Goal: Information Seeking & Learning: Learn about a topic

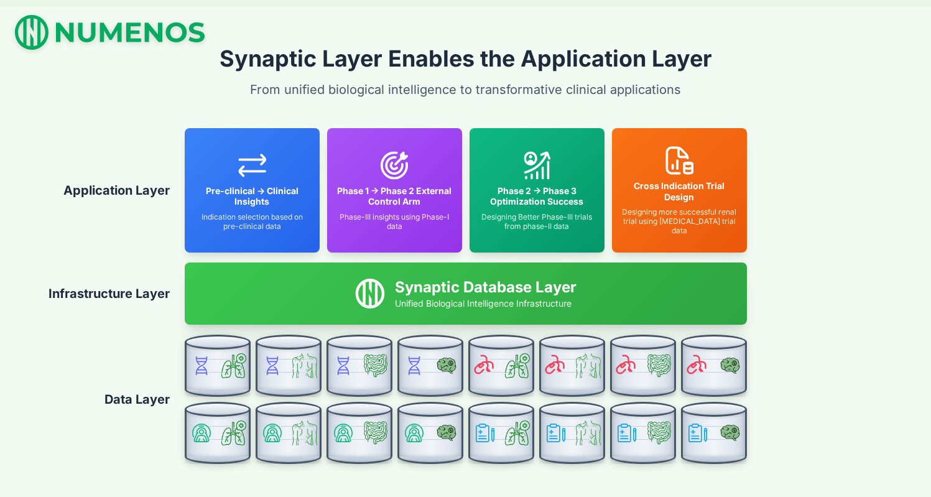
scroll to position [2624, 0]
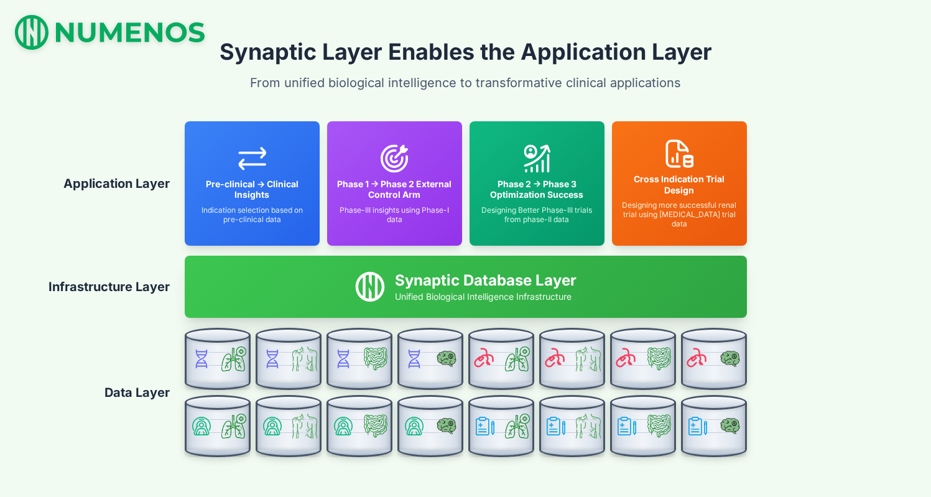
click at [576, 126] on div "Phase 2 → Phase 3 Optimization Success Designing Better Phase-III trials from p…" at bounding box center [536, 183] width 135 height 124
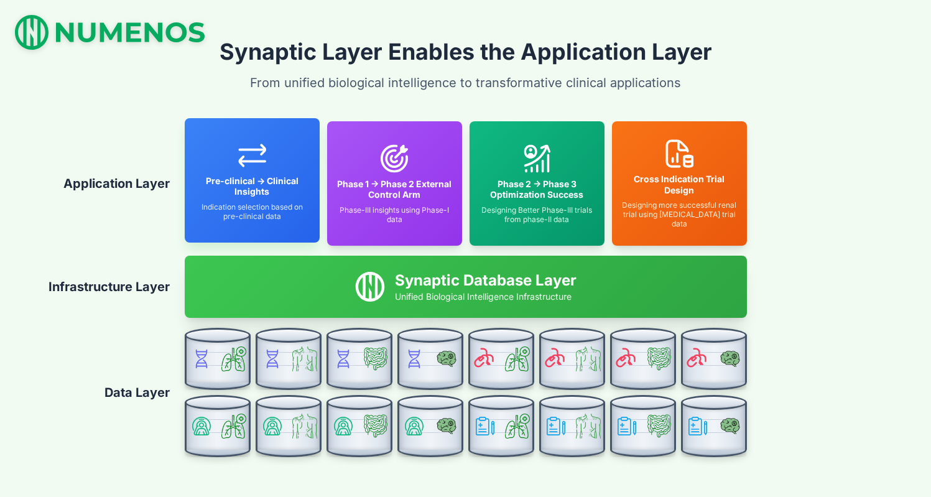
click at [256, 182] on h4 "Pre-clinical → Clinical Insights" at bounding box center [252, 186] width 115 height 22
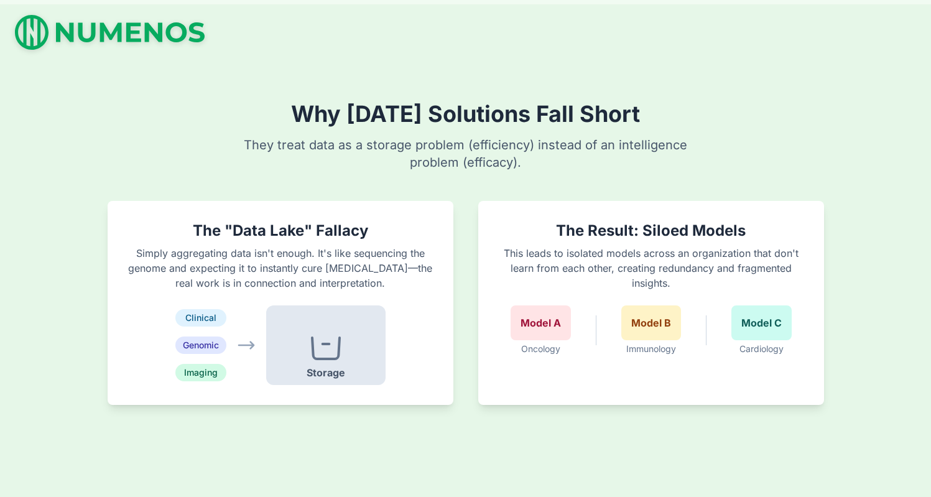
scroll to position [996, 0]
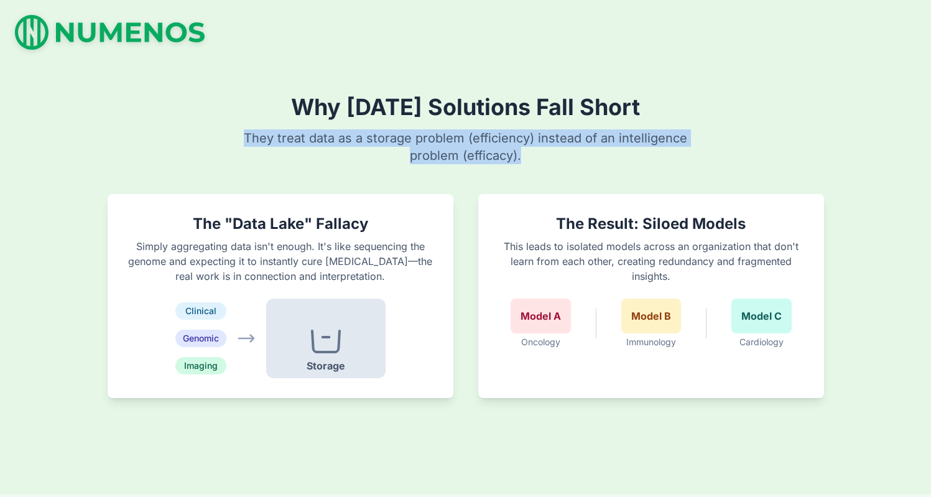
drag, startPoint x: 525, startPoint y: 161, endPoint x: 232, endPoint y: 118, distance: 295.9
click at [232, 118] on div "Why Today's Solutions Fall Short They treat data as a storage problem (efficien…" at bounding box center [465, 246] width 931 height 497
copy p "They treat data as a storage problem (efficiency) instead of an intelligence pr…"
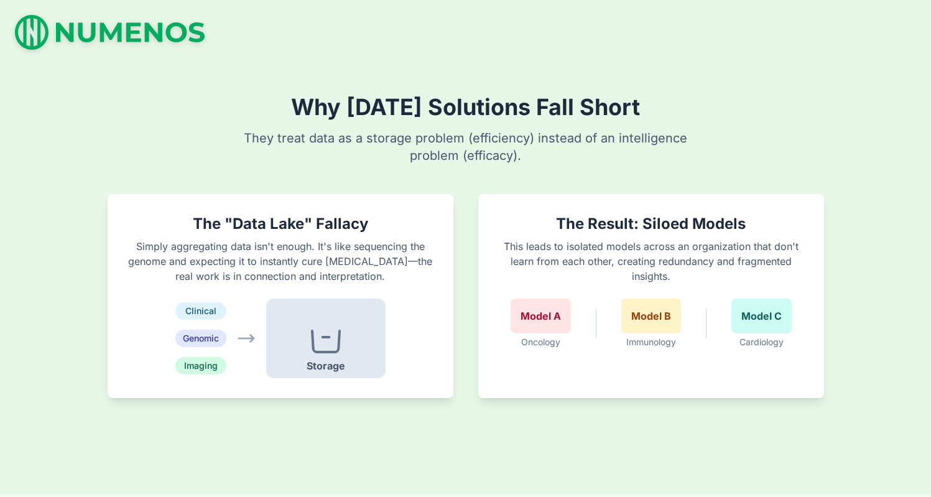
click at [291, 104] on h2 "Why [DATE] Solutions Fall Short" at bounding box center [465, 106] width 349 height 25
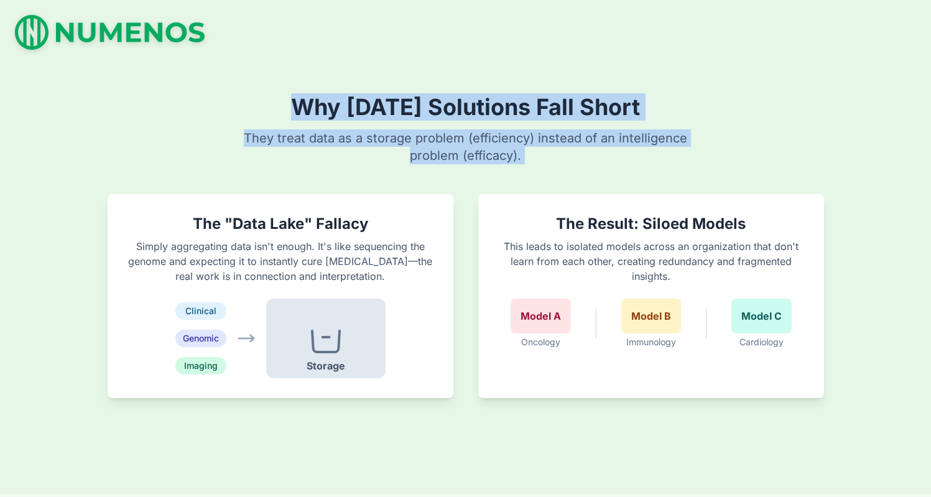
drag, startPoint x: 286, startPoint y: 104, endPoint x: 579, endPoint y: 160, distance: 298.2
click at [579, 161] on div "Why Today's Solutions Fall Short They treat data as a storage problem (efficien…" at bounding box center [465, 246] width 931 height 497
copy div "Why Today's Solutions Fall Short They treat data as a storage problem (efficien…"
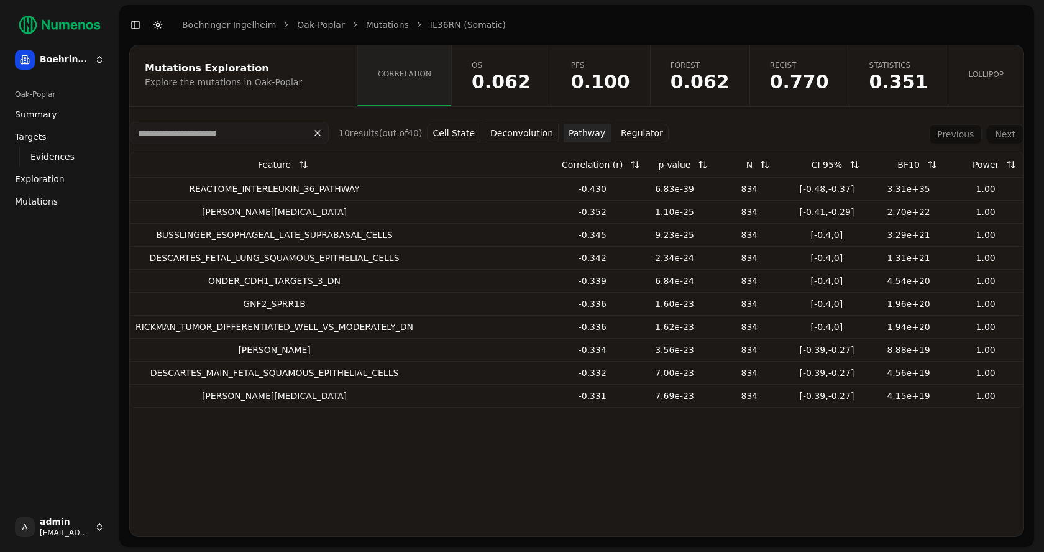
click at [56, 195] on link "Mutations" at bounding box center [59, 201] width 99 height 20
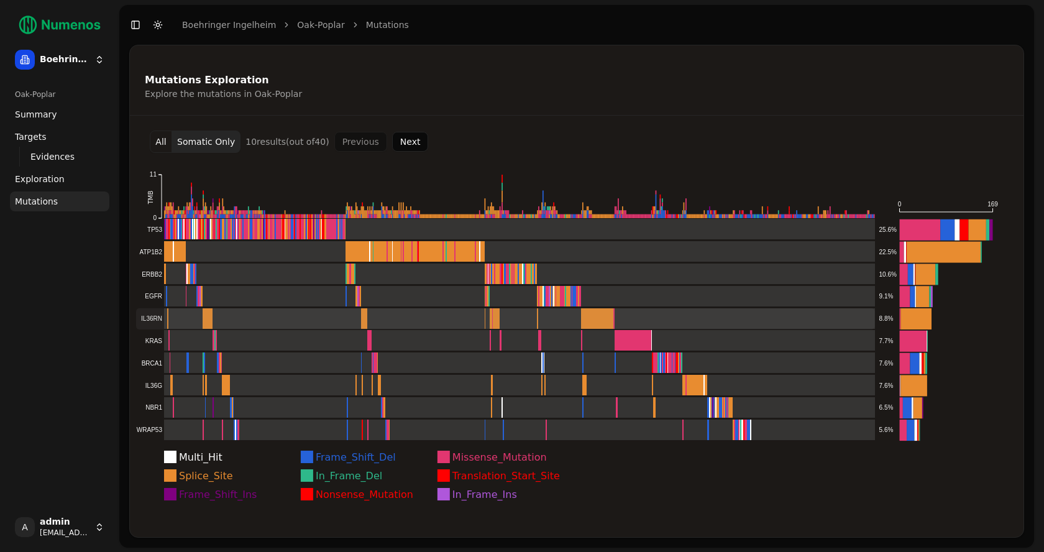
click at [150, 321] on rect at bounding box center [505, 318] width 739 height 21
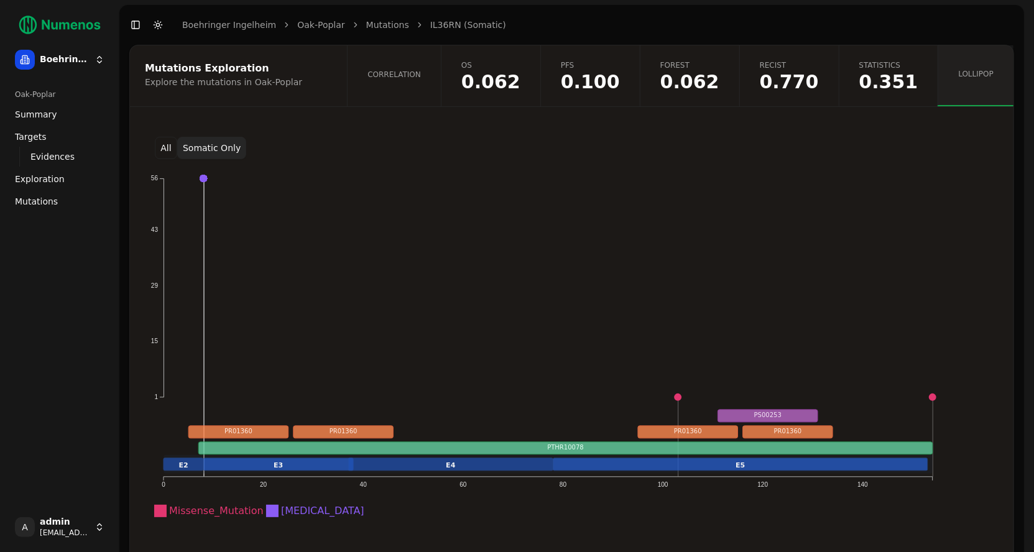
click at [168, 148] on button "All" at bounding box center [166, 148] width 22 height 22
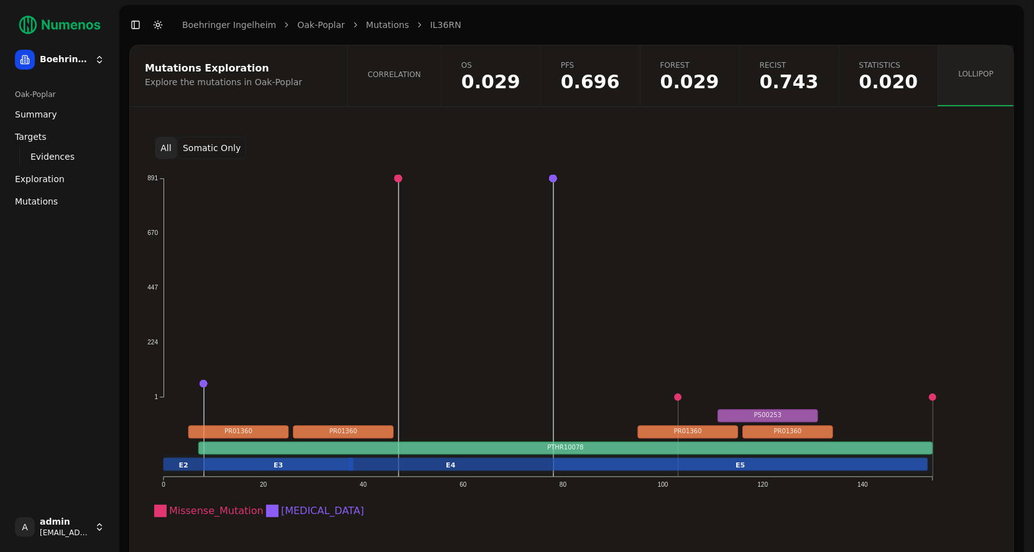
click at [441, 94] on link "Correlation" at bounding box center [394, 75] width 94 height 61
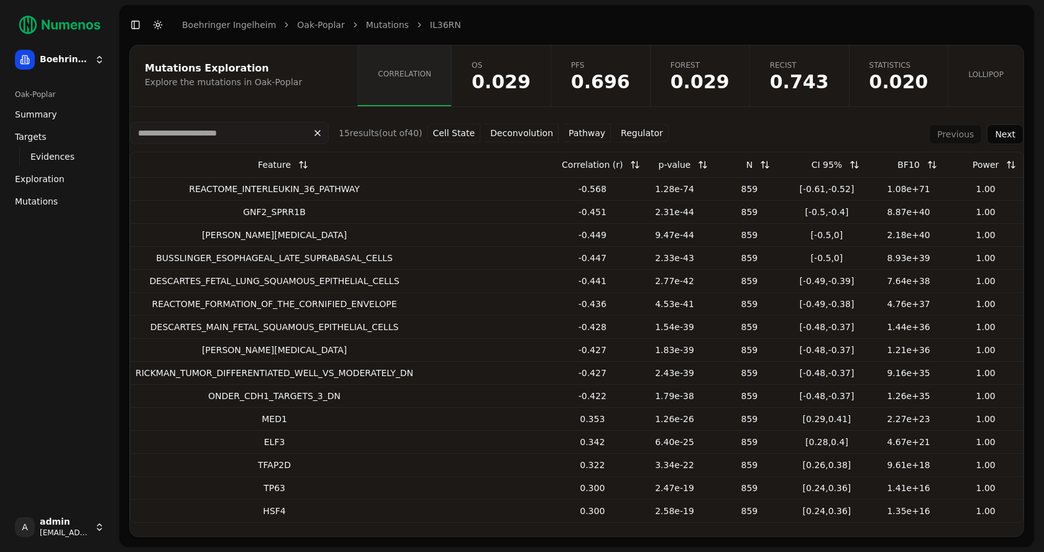
click at [571, 127] on button "Pathway" at bounding box center [587, 133] width 47 height 19
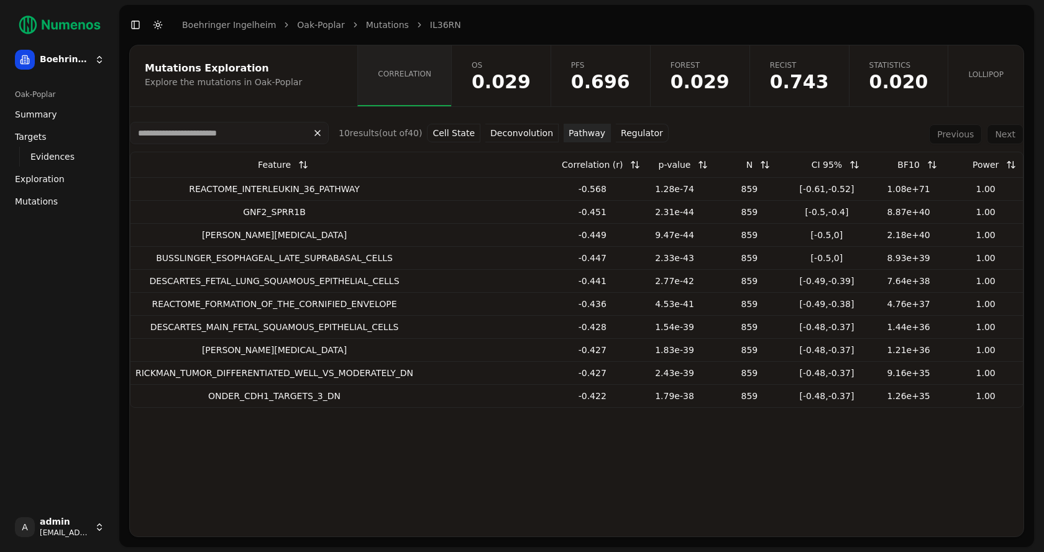
click at [366, 27] on link "Mutations" at bounding box center [387, 25] width 43 height 12
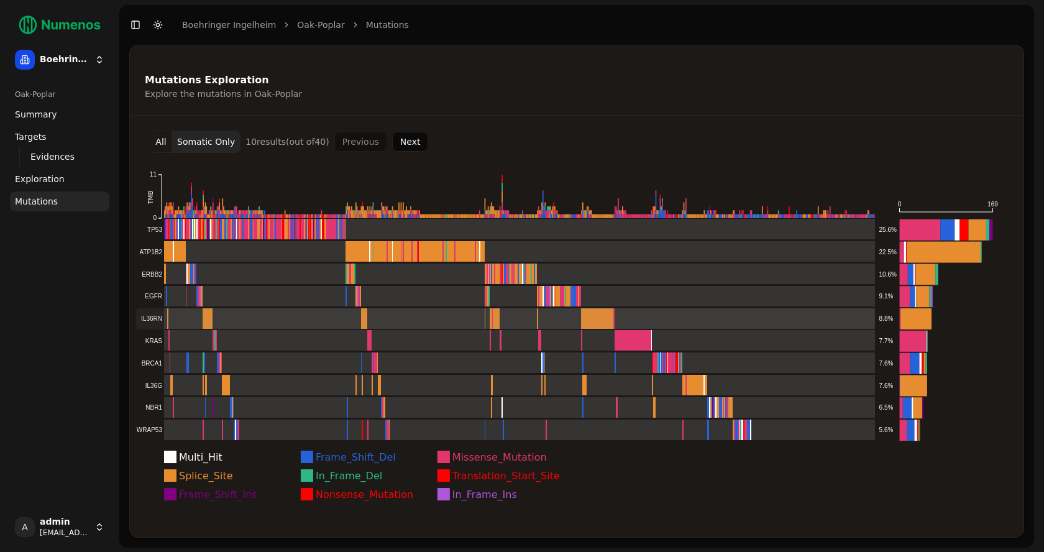
click at [172, 315] on rect at bounding box center [505, 318] width 739 height 21
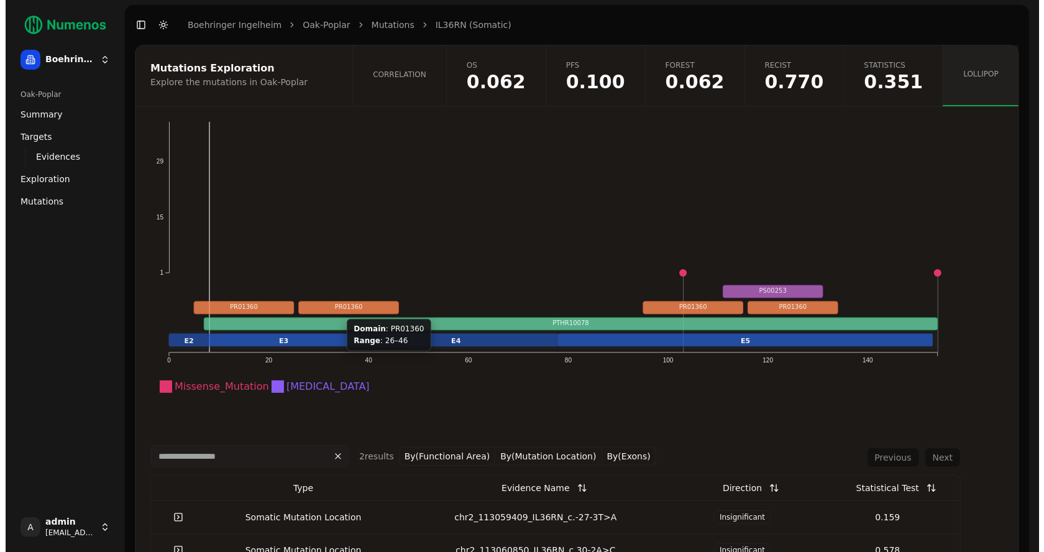
scroll to position [141, 0]
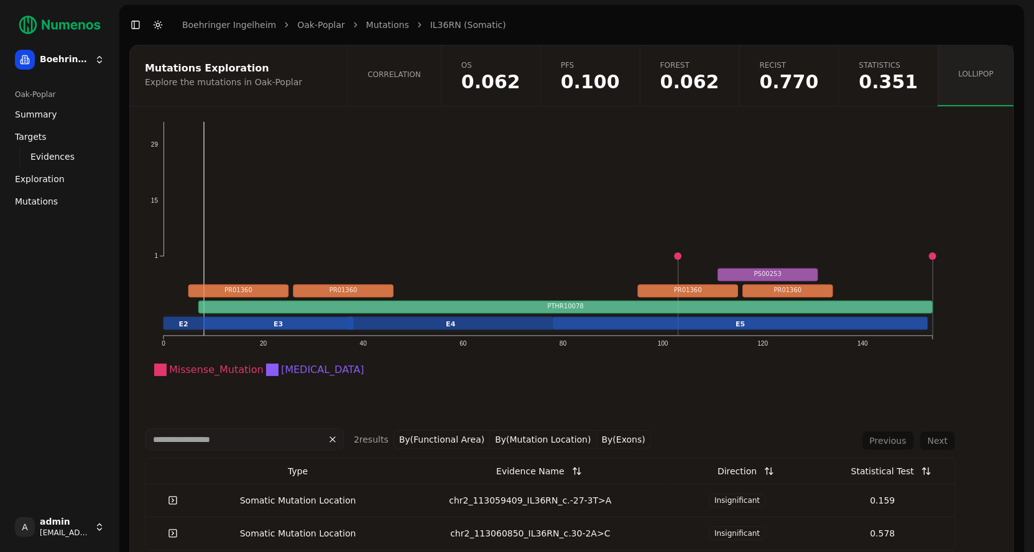
click at [536, 489] on td "chr2_113059409_IL36RN_c.-27-3T>A" at bounding box center [530, 500] width 269 height 33
click at [522, 503] on div "chr2_113059409_IL36RN_c.-27-3T>A" at bounding box center [530, 500] width 259 height 12
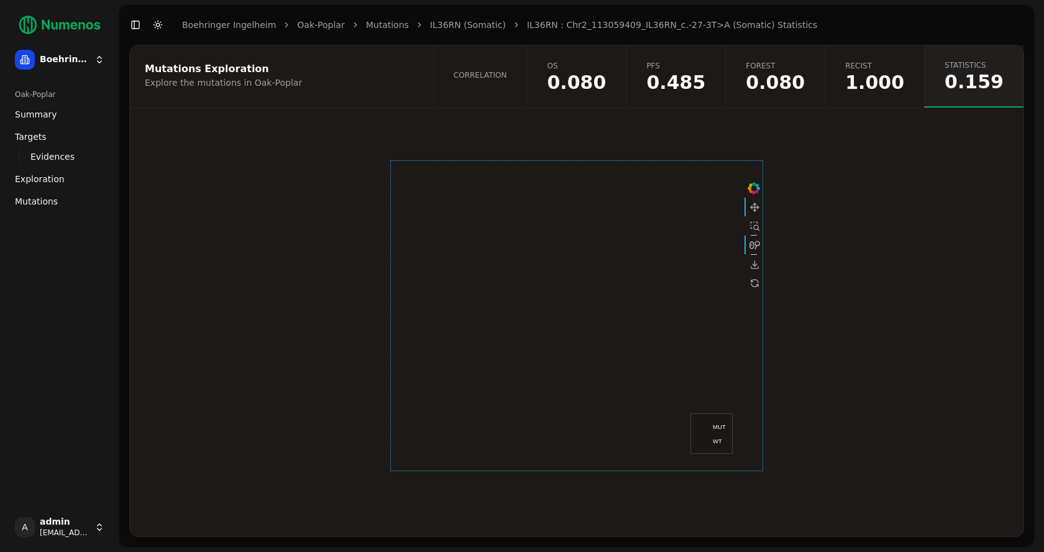
drag, startPoint x: 508, startPoint y: 425, endPoint x: 648, endPoint y: 346, distance: 160.6
click at [648, 346] on div at bounding box center [576, 315] width 373 height 311
click at [755, 285] on div at bounding box center [754, 283] width 19 height 19
click at [516, 85] on link "Correlation" at bounding box center [480, 76] width 94 height 62
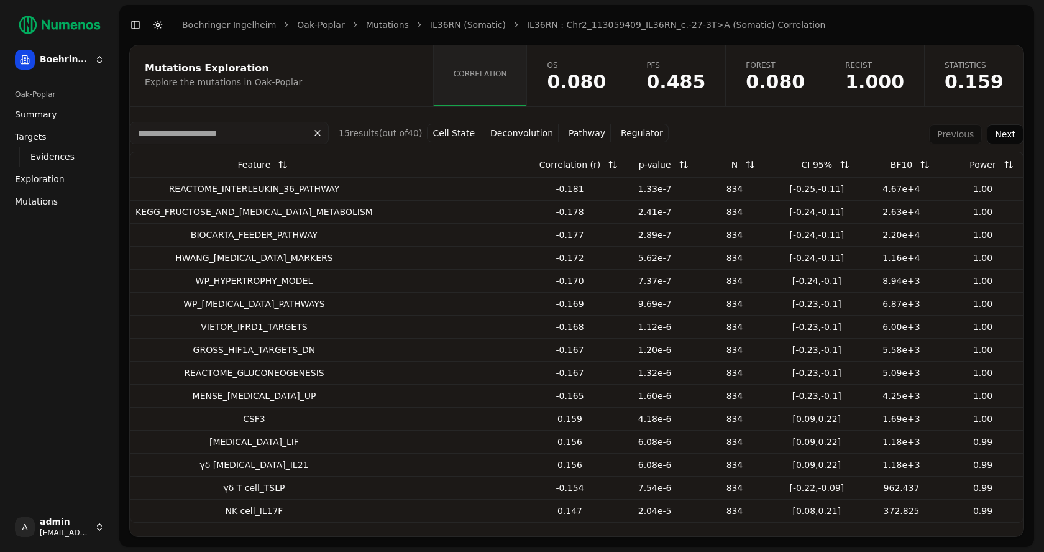
click at [583, 132] on button "Pathway" at bounding box center [587, 133] width 47 height 19
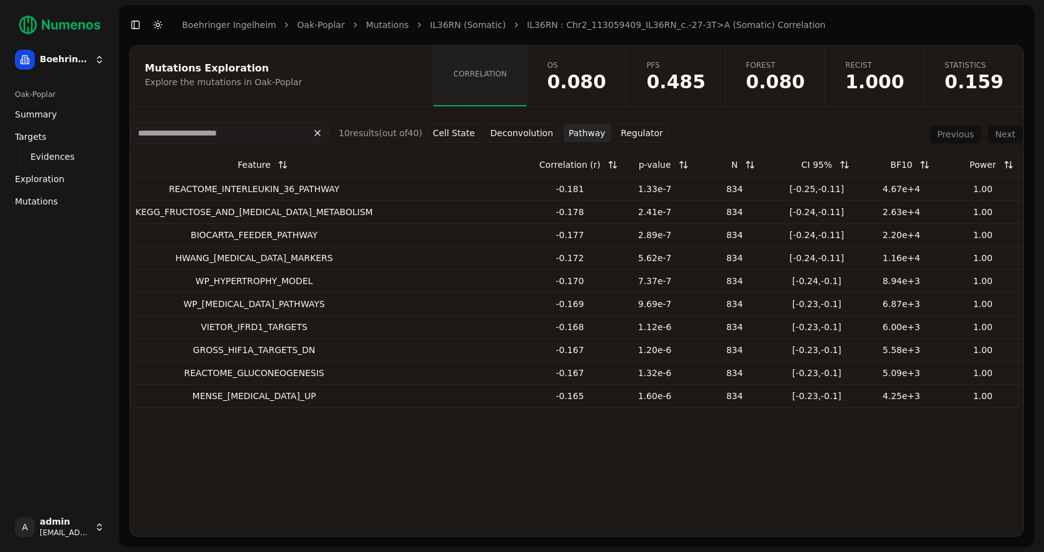
click at [392, 25] on link "Mutations" at bounding box center [387, 25] width 43 height 12
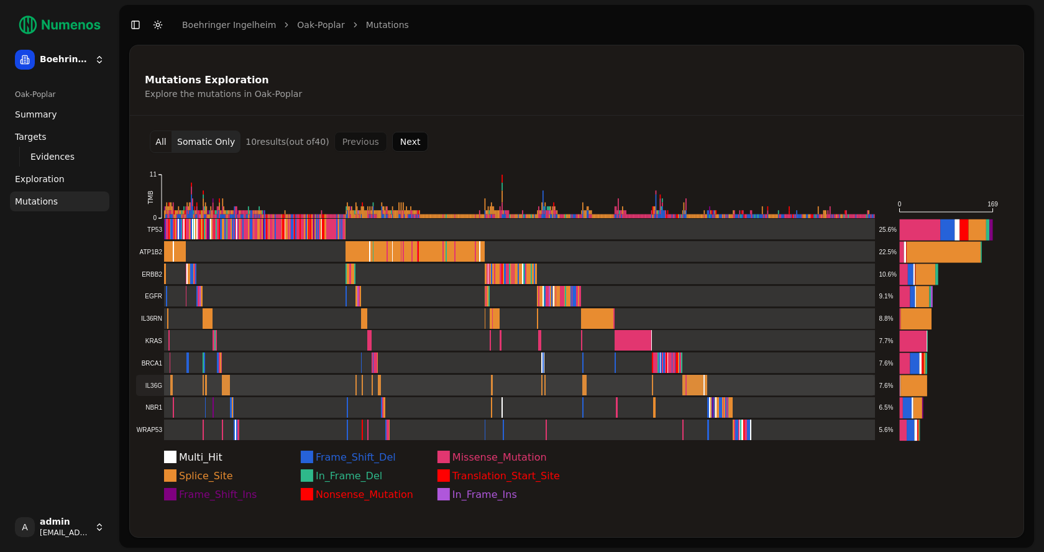
click at [213, 379] on rect at bounding box center [505, 385] width 739 height 21
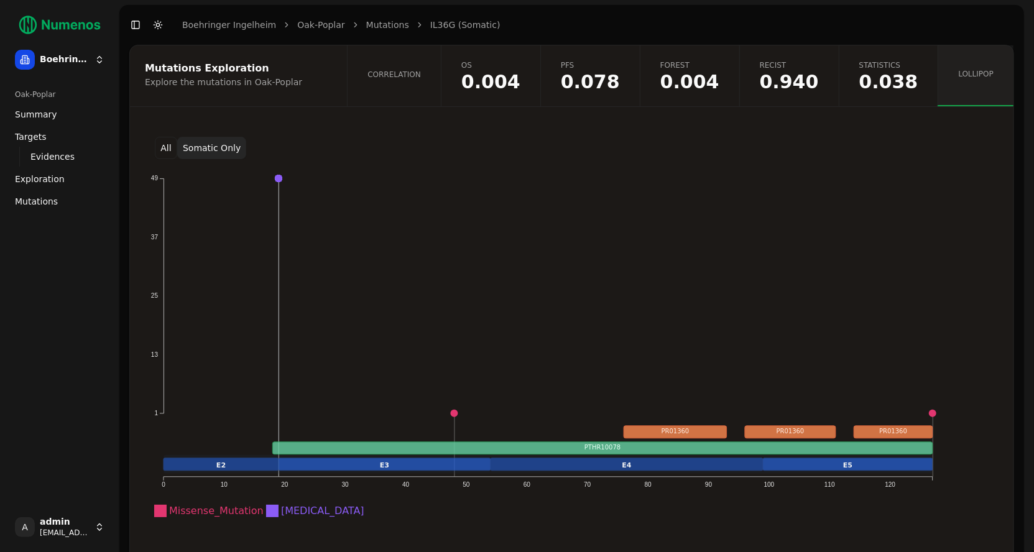
click at [167, 146] on button "All" at bounding box center [166, 148] width 22 height 22
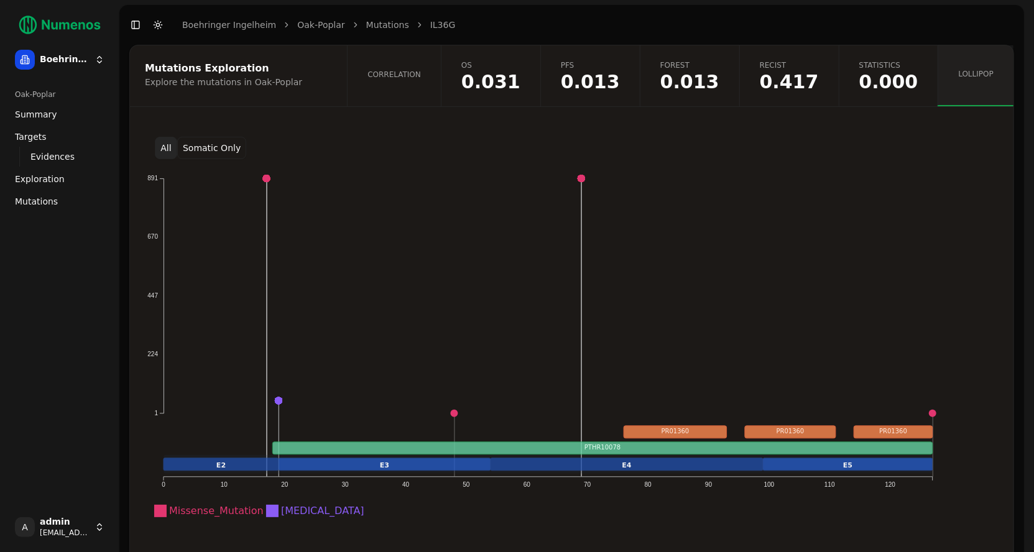
click at [195, 146] on button "Somatic Only" at bounding box center [211, 148] width 69 height 22
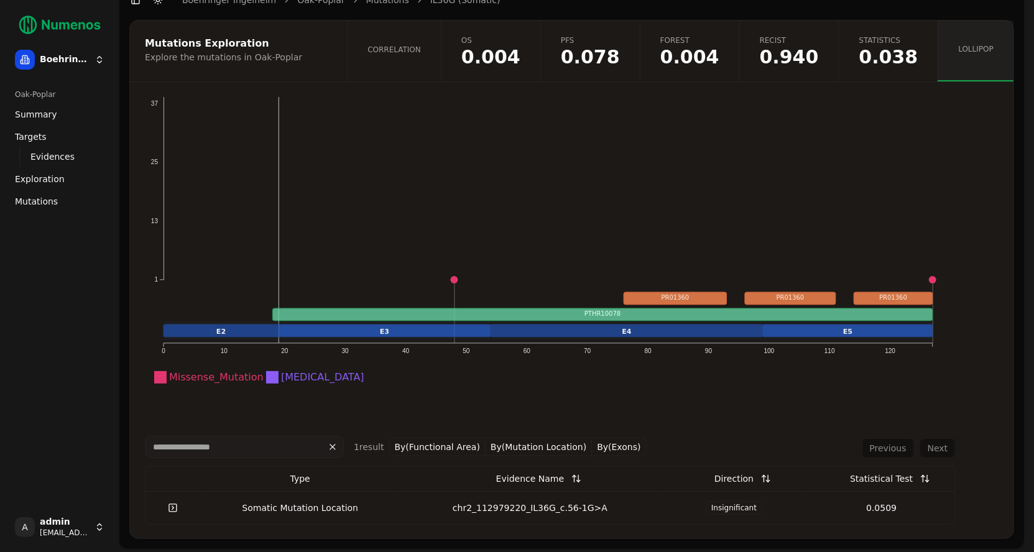
scroll to position [26, 0]
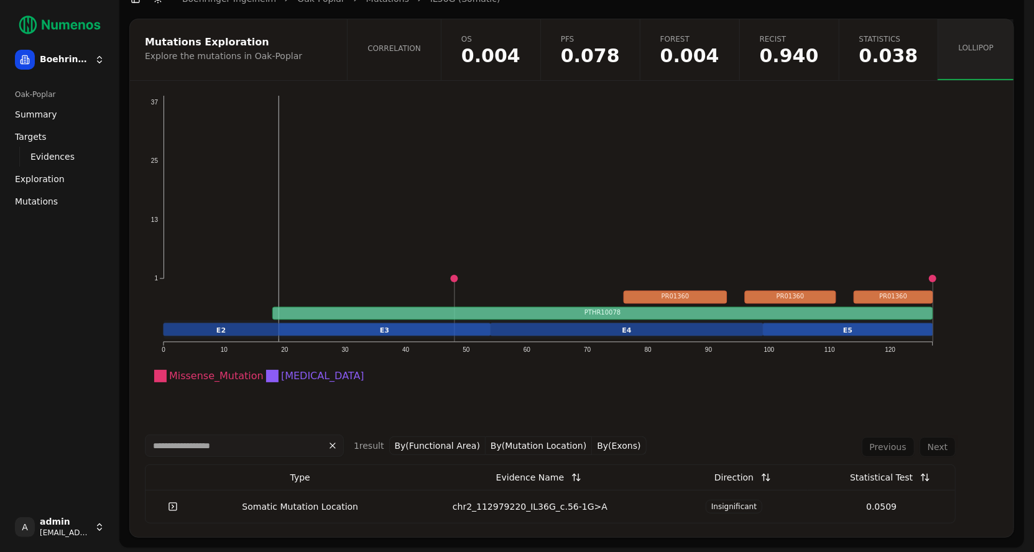
click at [509, 508] on div "chr2_112979220_IL36G_c.56-1G>A" at bounding box center [530, 506] width 251 height 12
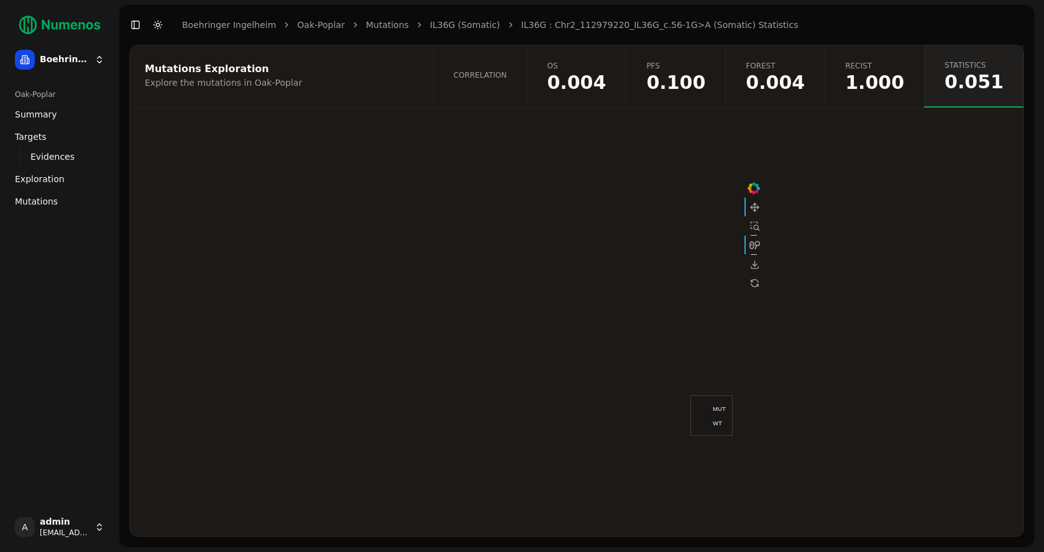
click at [515, 83] on link "Correlation" at bounding box center [480, 76] width 94 height 62
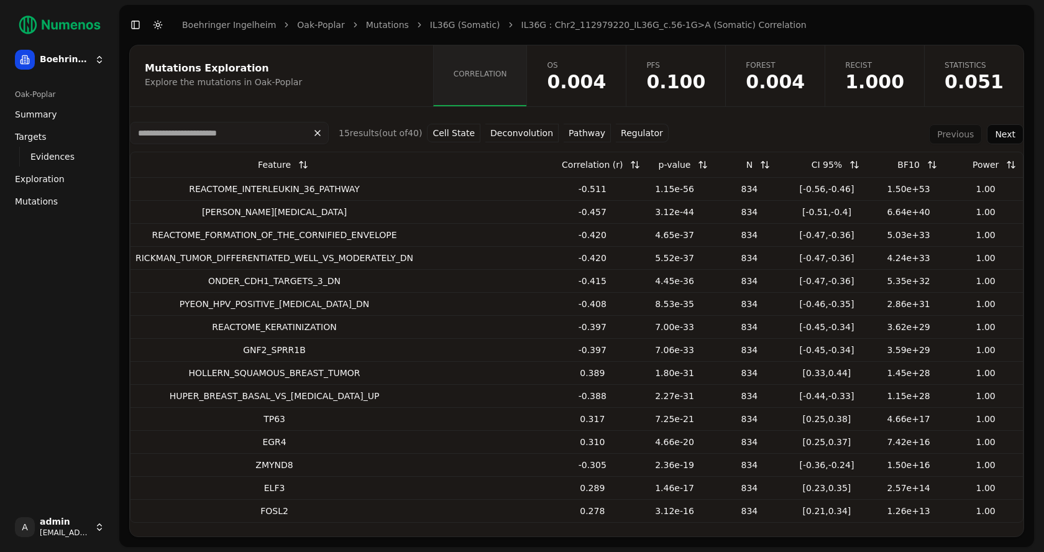
click at [497, 132] on button "Deconvolution" at bounding box center [521, 133] width 73 height 19
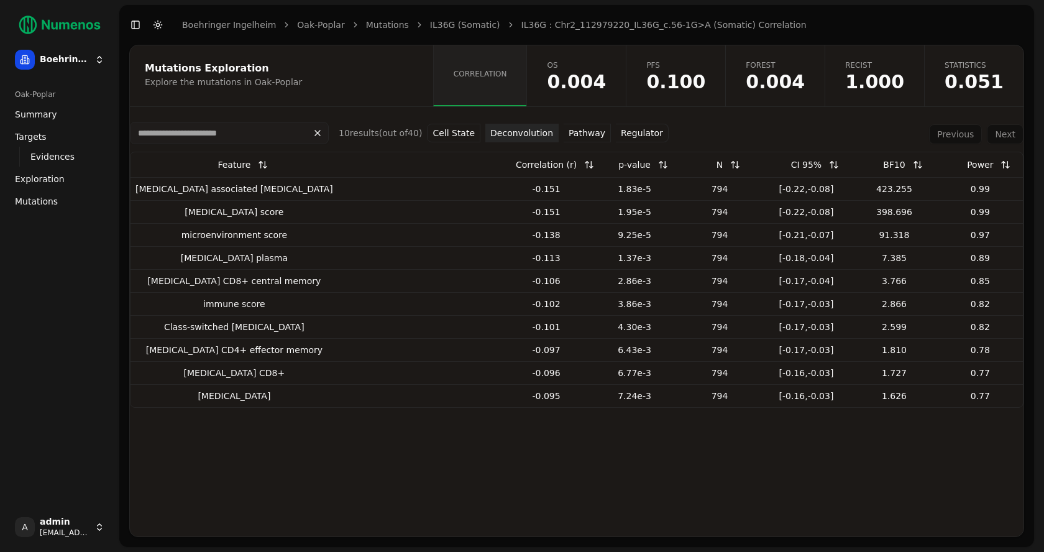
click at [579, 135] on button "Pathway" at bounding box center [587, 133] width 47 height 19
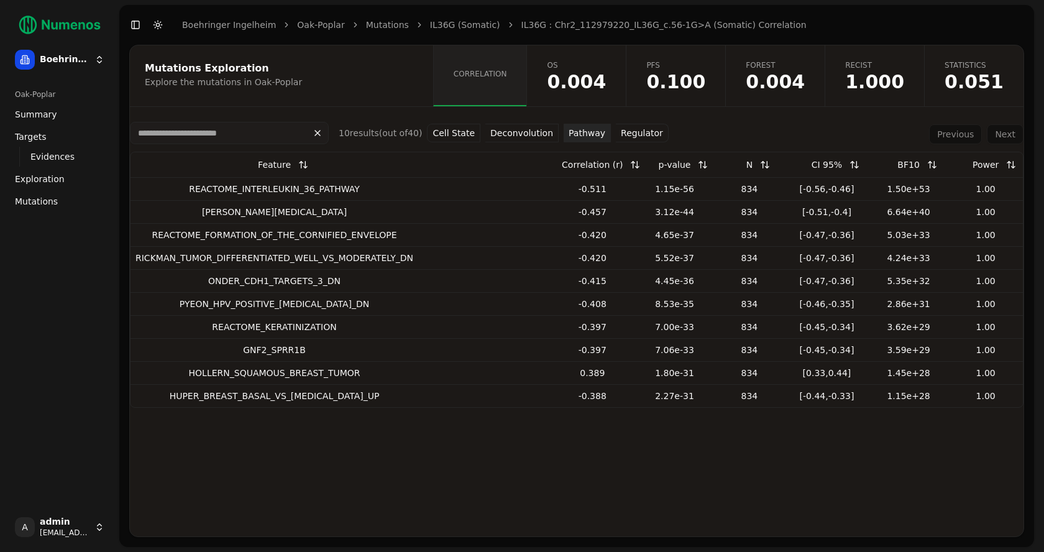
click at [606, 77] on span "0.004" at bounding box center [576, 82] width 59 height 19
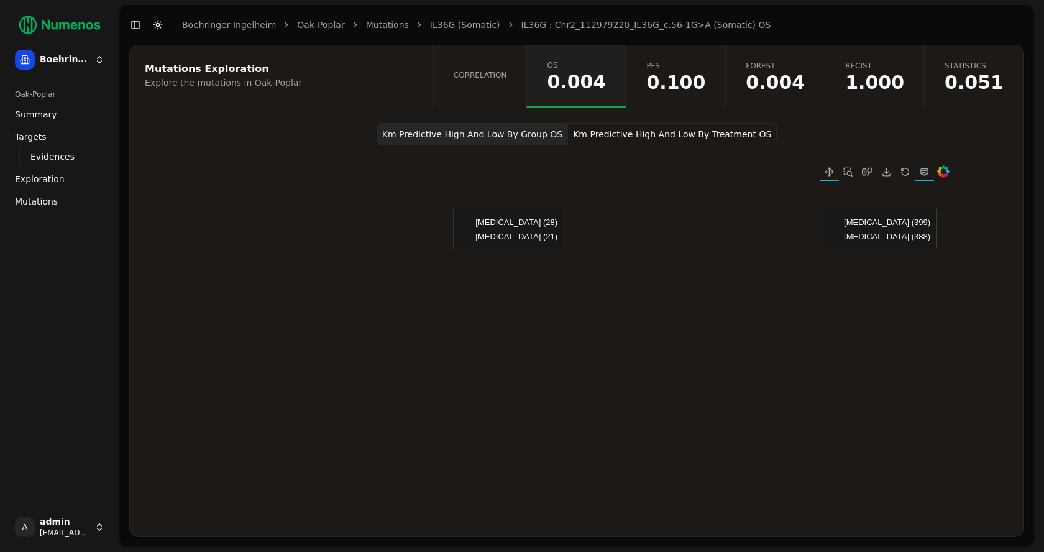
click at [640, 134] on button "Km Predictive High And Low By Treatment OS" at bounding box center [672, 134] width 209 height 22
click at [518, 135] on button "Km Predictive High And Low By Group OS" at bounding box center [472, 134] width 191 height 22
click at [651, 135] on button "Km Predictive High And Low By Treatment OS" at bounding box center [672, 134] width 209 height 22
click at [886, 85] on span "1.000" at bounding box center [874, 82] width 59 height 19
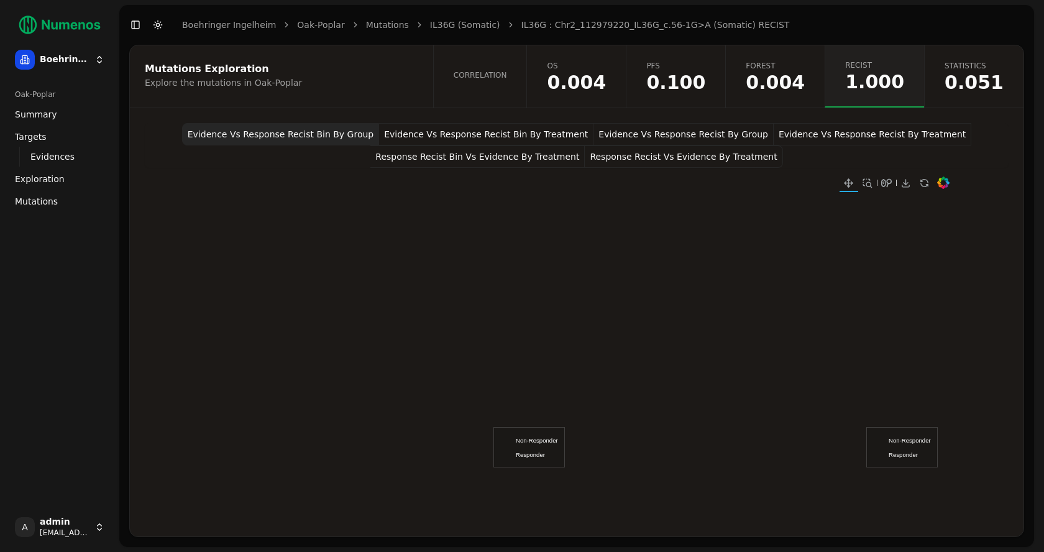
click at [733, 133] on button "Evidence Vs Response Recist By Group" at bounding box center [684, 134] width 180 height 22
click at [828, 128] on button "Evidence Vs Response Recist By Treatment" at bounding box center [873, 134] width 198 height 22
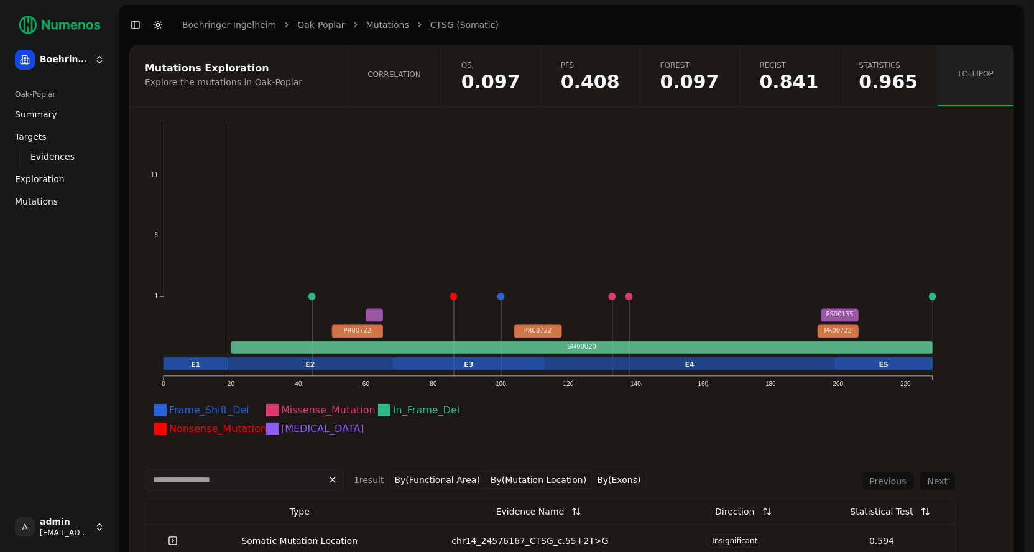
scroll to position [109, 0]
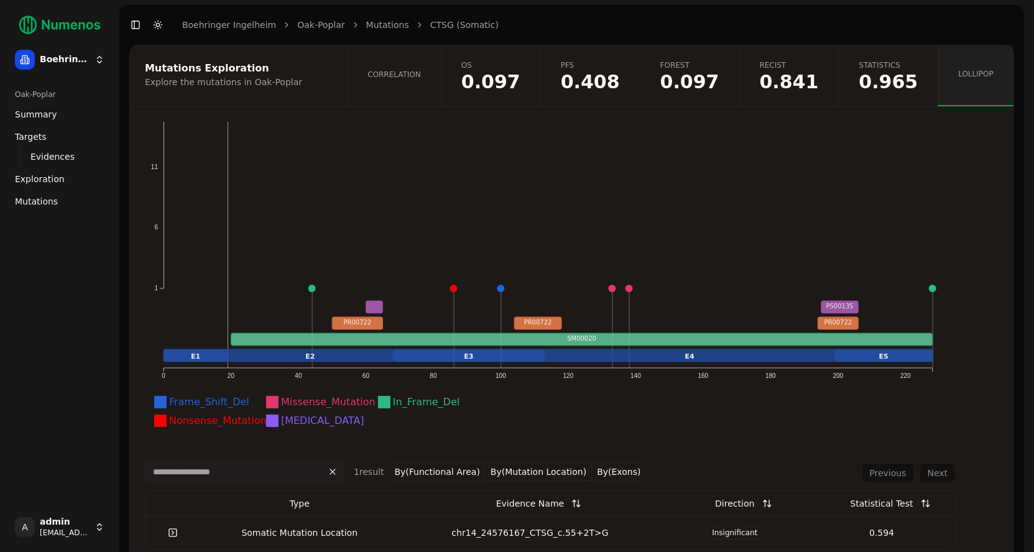
click at [441, 80] on link "Correlation" at bounding box center [394, 75] width 94 height 61
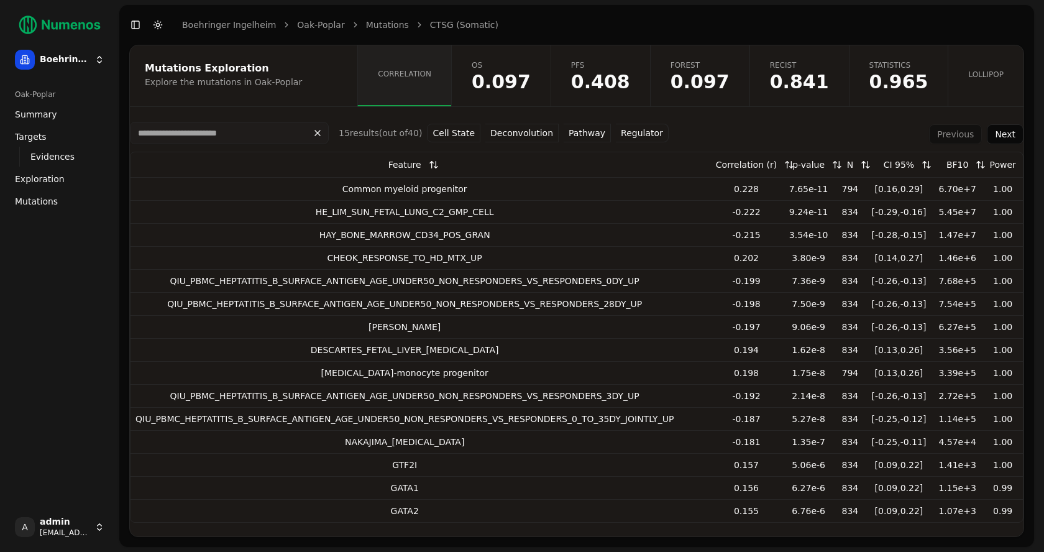
click at [588, 137] on button "Pathway" at bounding box center [587, 133] width 47 height 19
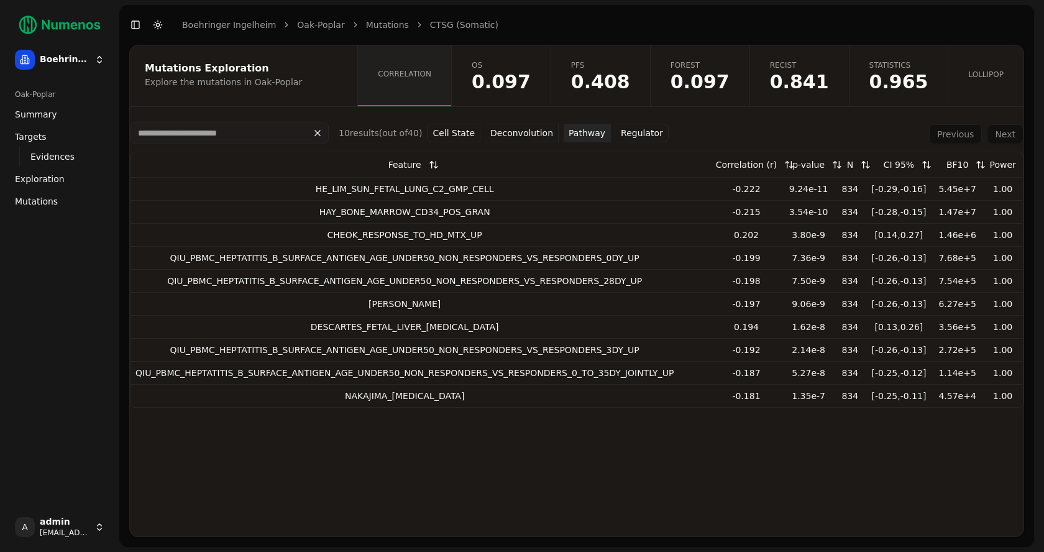
click at [387, 22] on link "Mutations" at bounding box center [387, 25] width 43 height 12
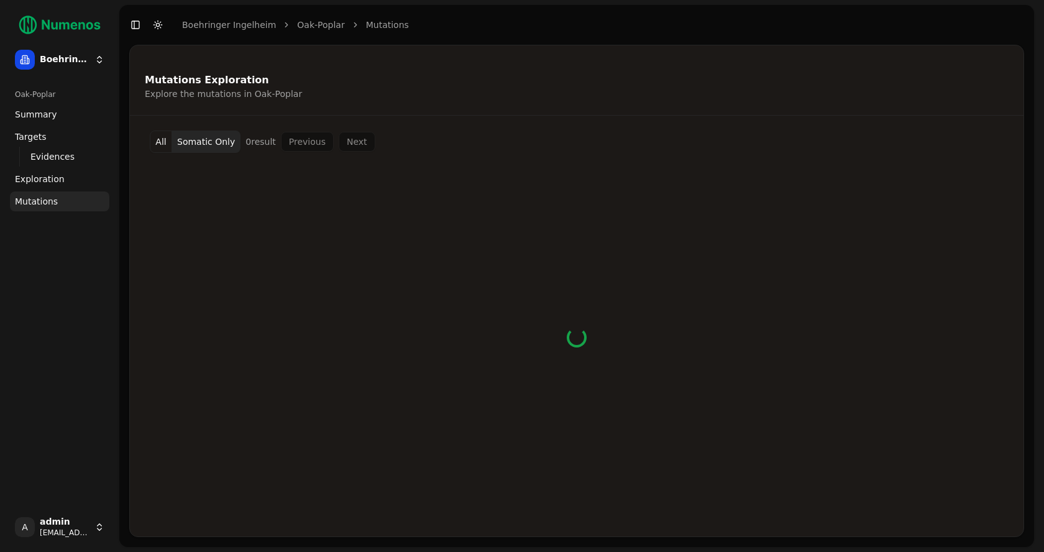
click at [387, 22] on link "Mutations" at bounding box center [387, 25] width 43 height 12
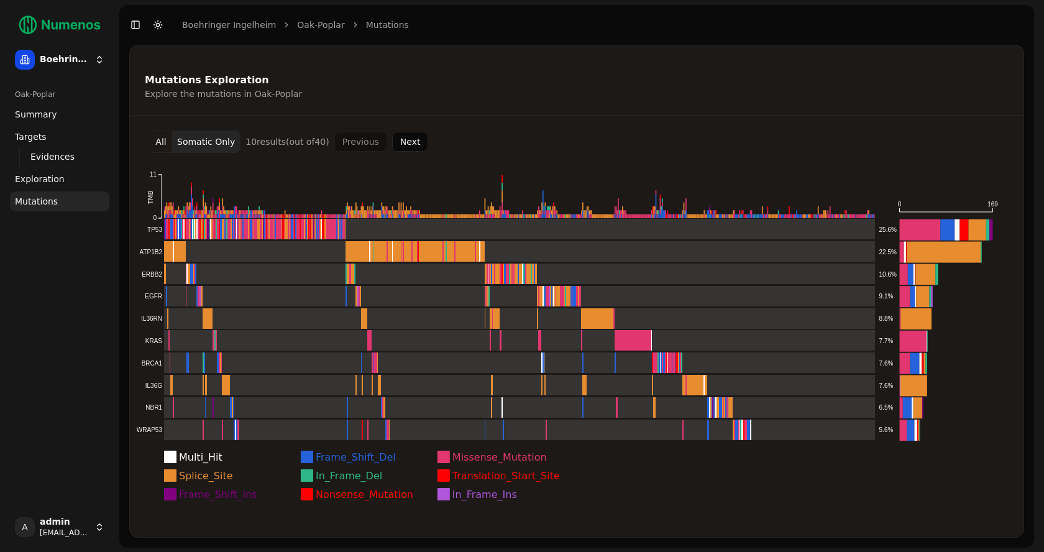
click at [413, 133] on button "Next" at bounding box center [410, 142] width 37 height 20
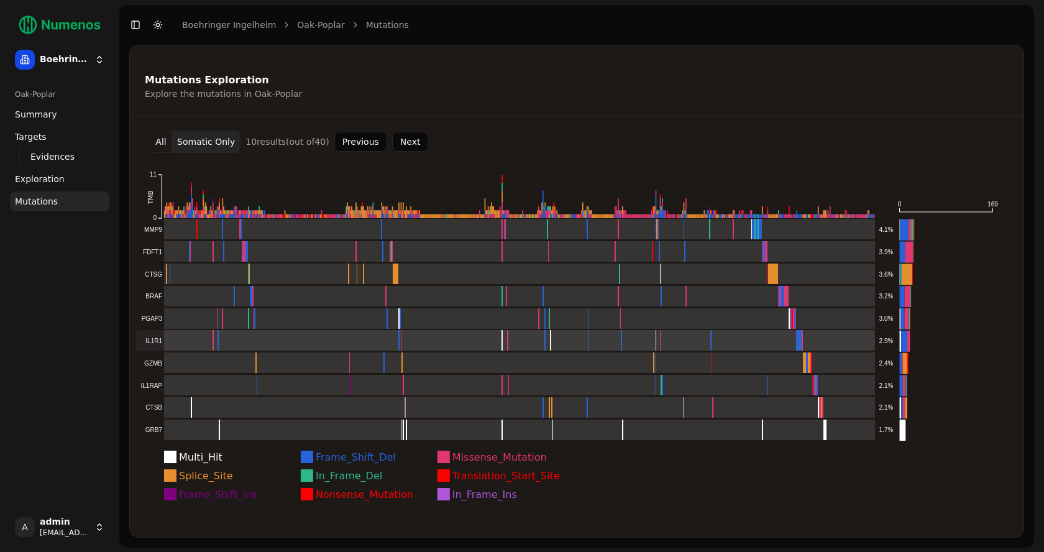
click at [351, 341] on rect at bounding box center [505, 340] width 739 height 21
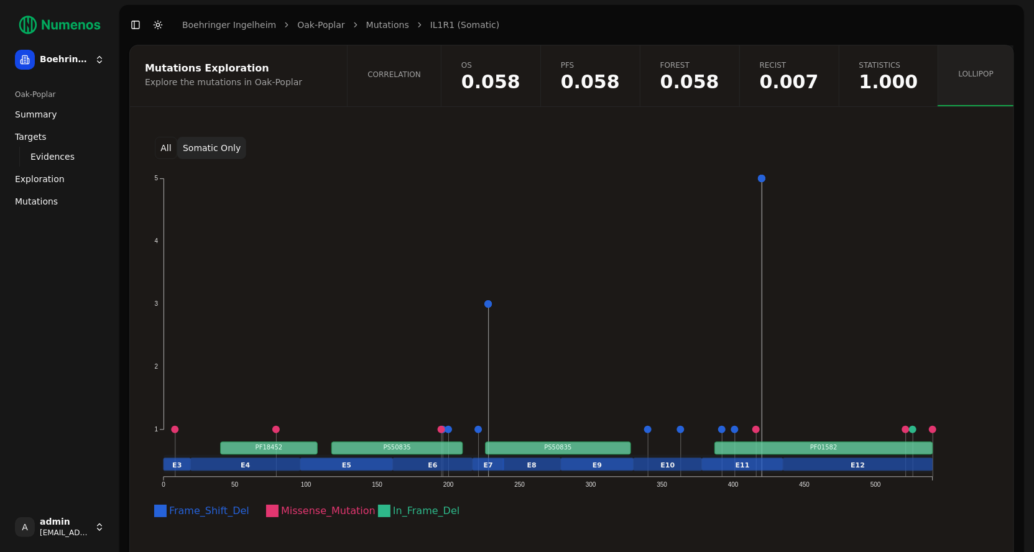
click at [441, 81] on link "Correlation" at bounding box center [394, 75] width 94 height 61
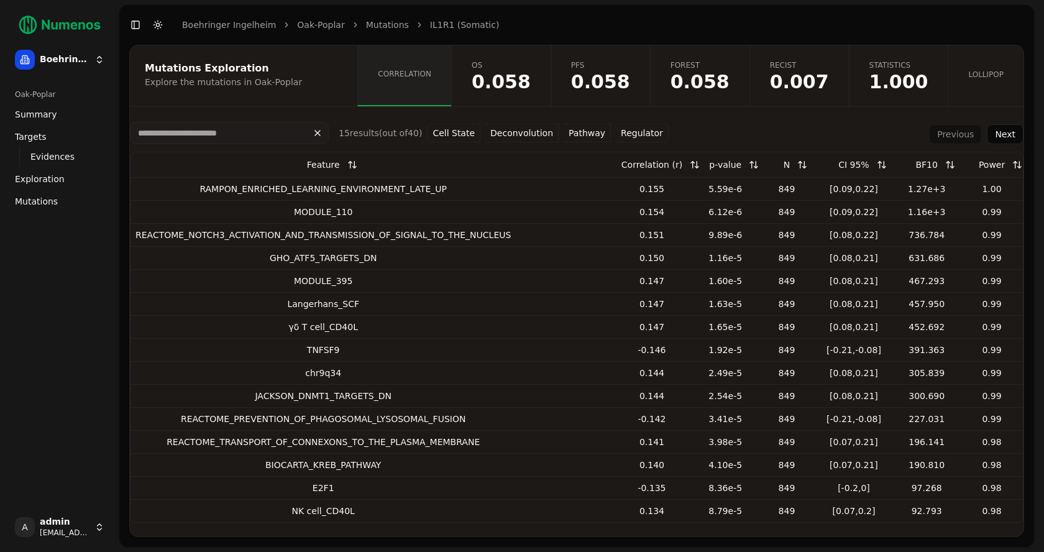
click at [594, 129] on button "Pathway" at bounding box center [587, 133] width 47 height 19
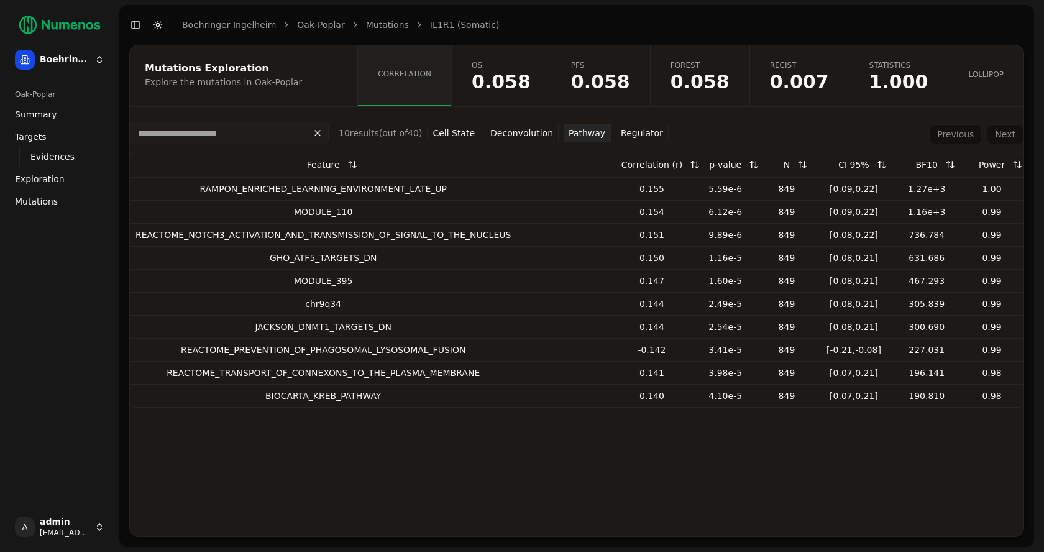
click at [537, 70] on link "OS 0.058" at bounding box center [500, 75] width 99 height 61
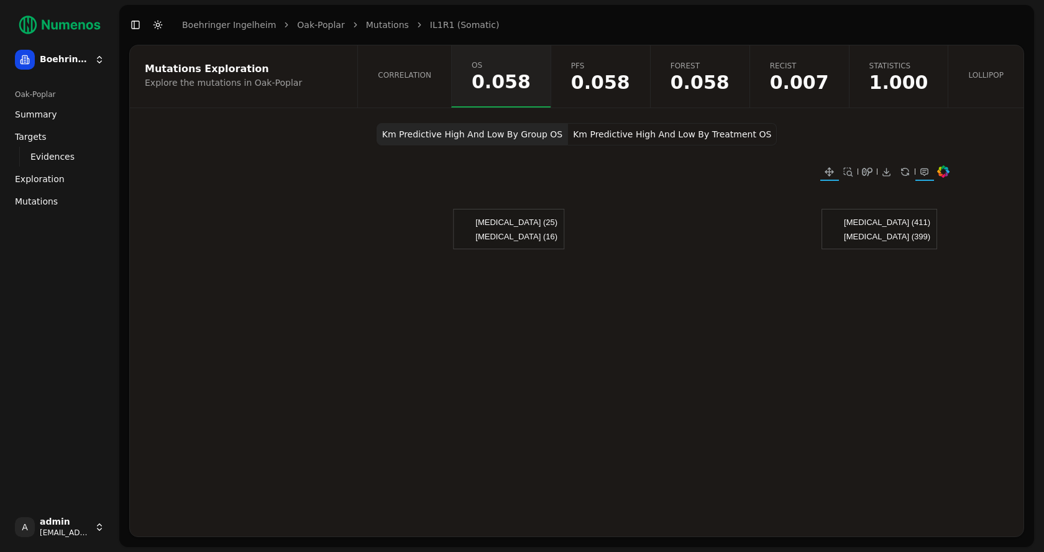
click at [697, 132] on button "Km Predictive High And Low By Treatment OS" at bounding box center [672, 134] width 209 height 22
click at [344, 30] on ol "Boehringer Ingelheim Oak-Poplar Mutations IL1R1 (Somatic)" at bounding box center [340, 25] width 317 height 12
click at [367, 30] on link "Mutations" at bounding box center [387, 25] width 43 height 12
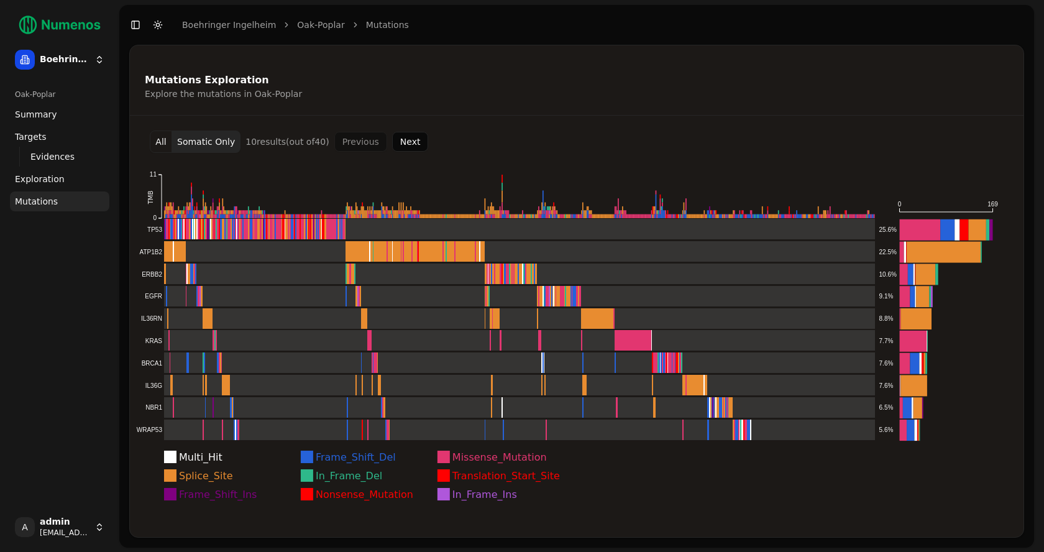
click at [402, 141] on button "Next" at bounding box center [410, 142] width 37 height 20
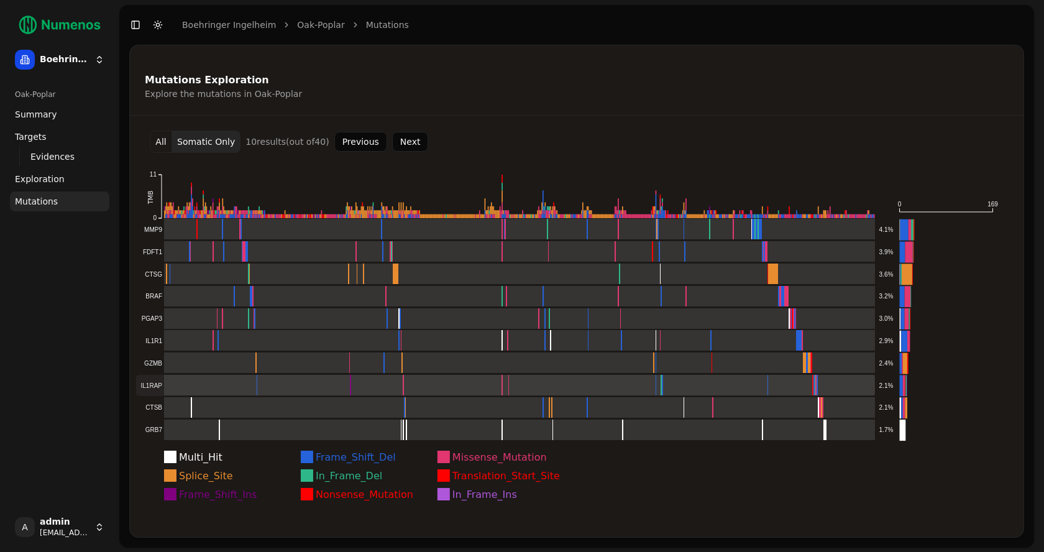
click at [339, 383] on rect at bounding box center [505, 385] width 739 height 21
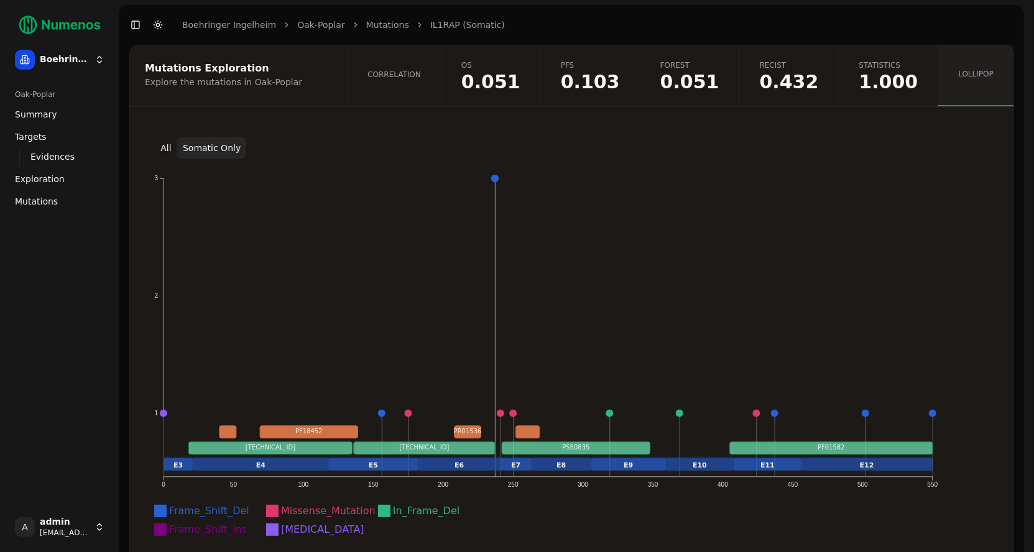
click at [441, 86] on link "Correlation" at bounding box center [394, 75] width 94 height 61
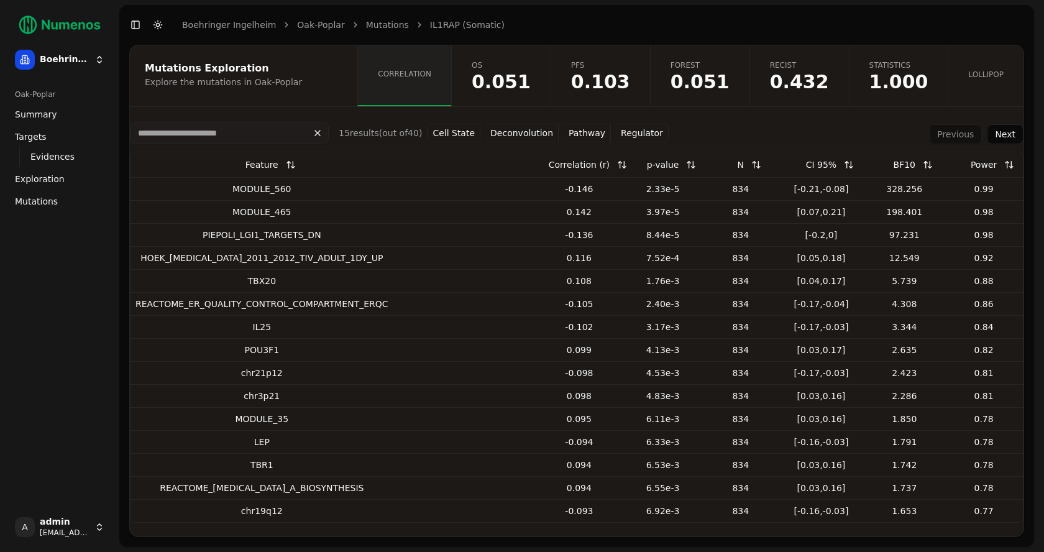
click at [594, 131] on button "Pathway" at bounding box center [587, 133] width 47 height 19
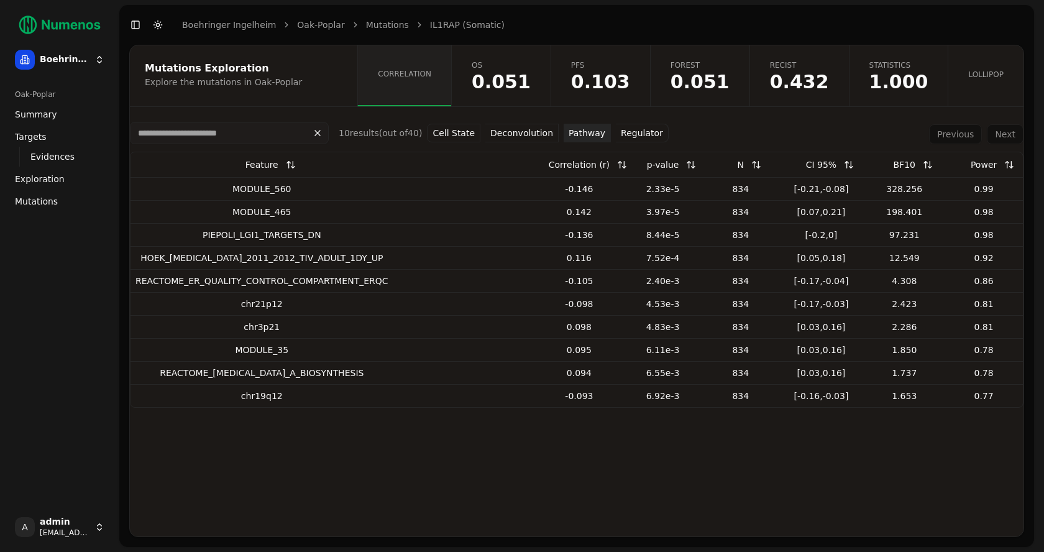
click at [529, 127] on button "Deconvolution" at bounding box center [521, 133] width 73 height 19
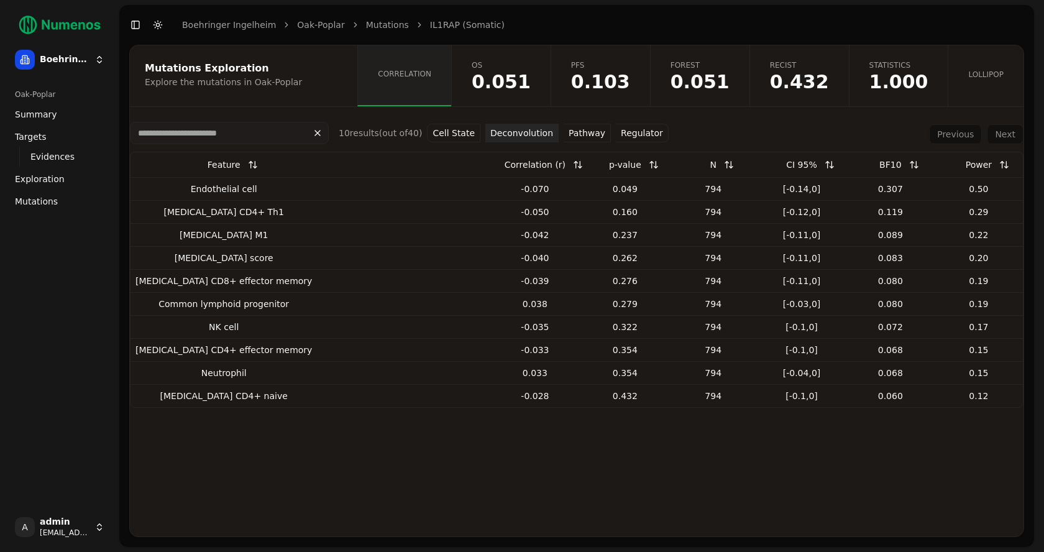
click at [467, 131] on button "Cell State" at bounding box center [453, 133] width 53 height 19
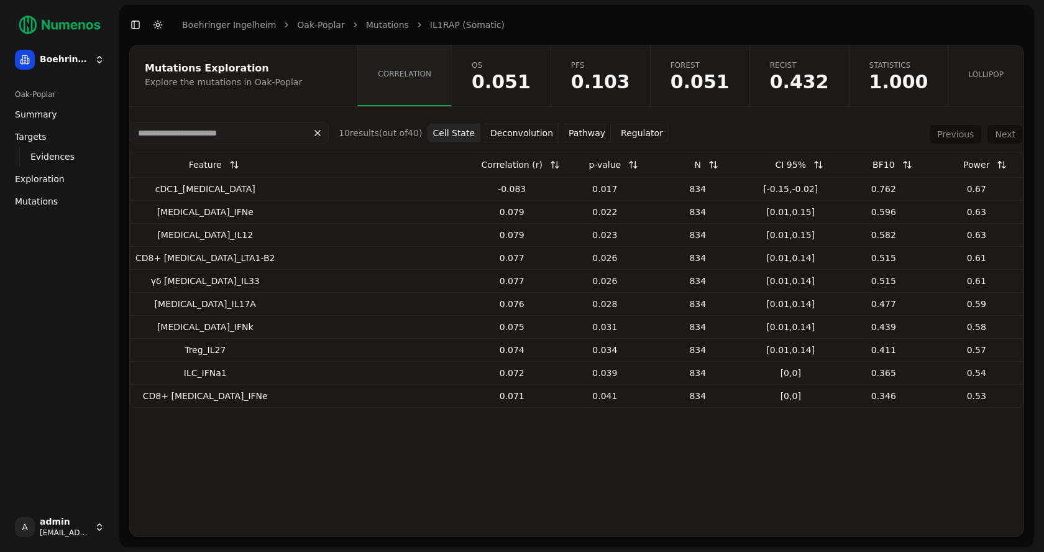
click at [315, 20] on link "Oak-Poplar" at bounding box center [320, 25] width 47 height 12
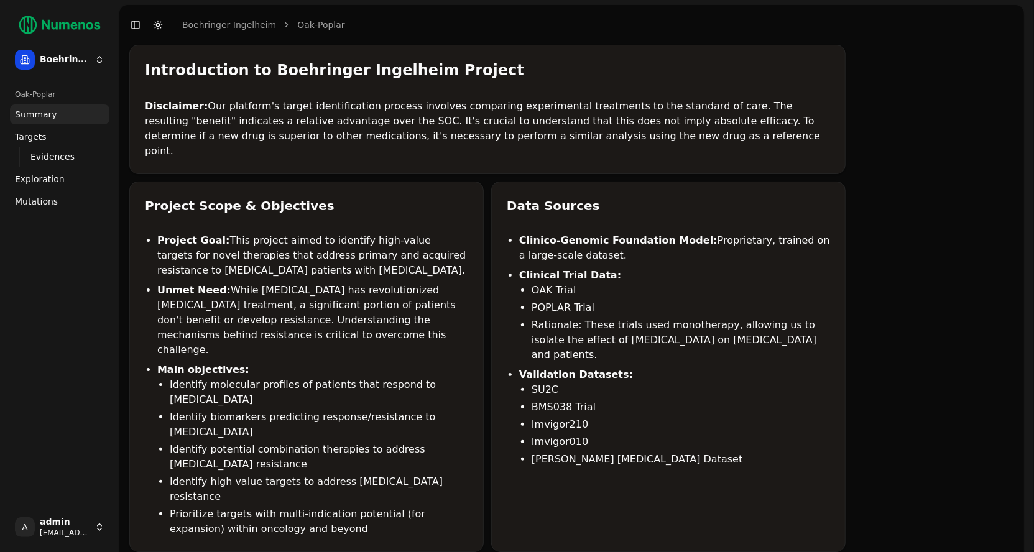
click at [66, 198] on link "Mutations" at bounding box center [59, 201] width 99 height 20
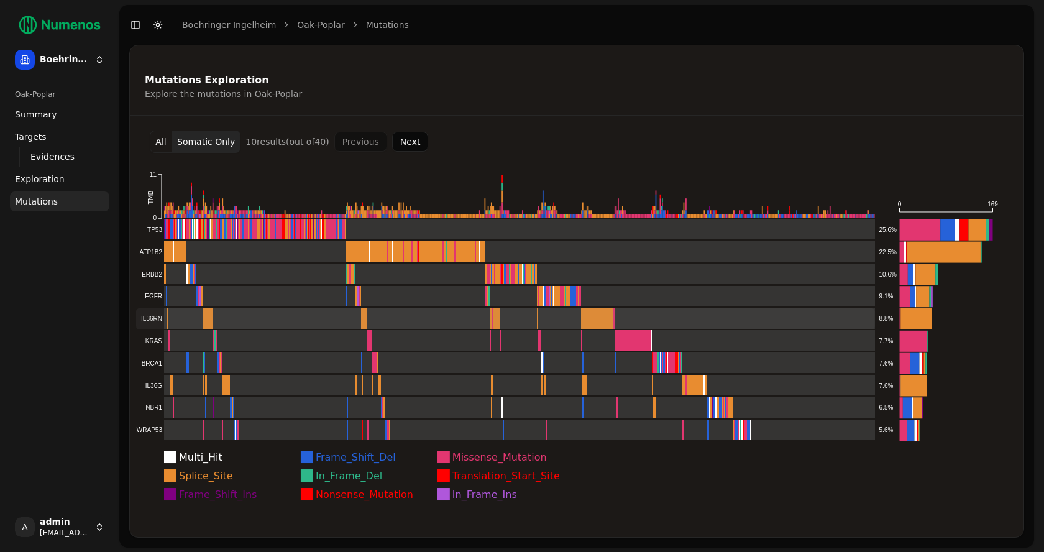
click at [472, 314] on rect at bounding box center [505, 318] width 739 height 21
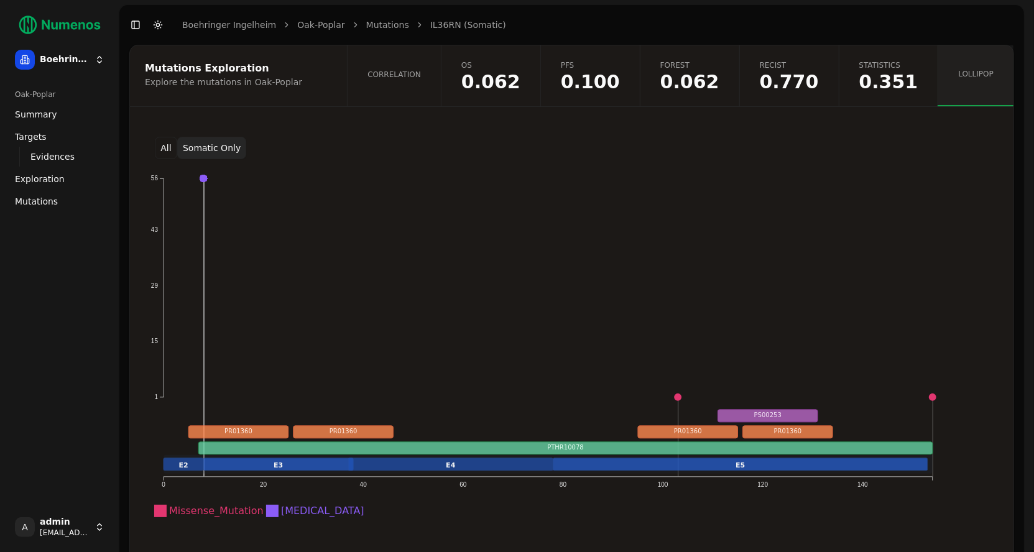
click at [440, 92] on link "Correlation" at bounding box center [394, 75] width 94 height 61
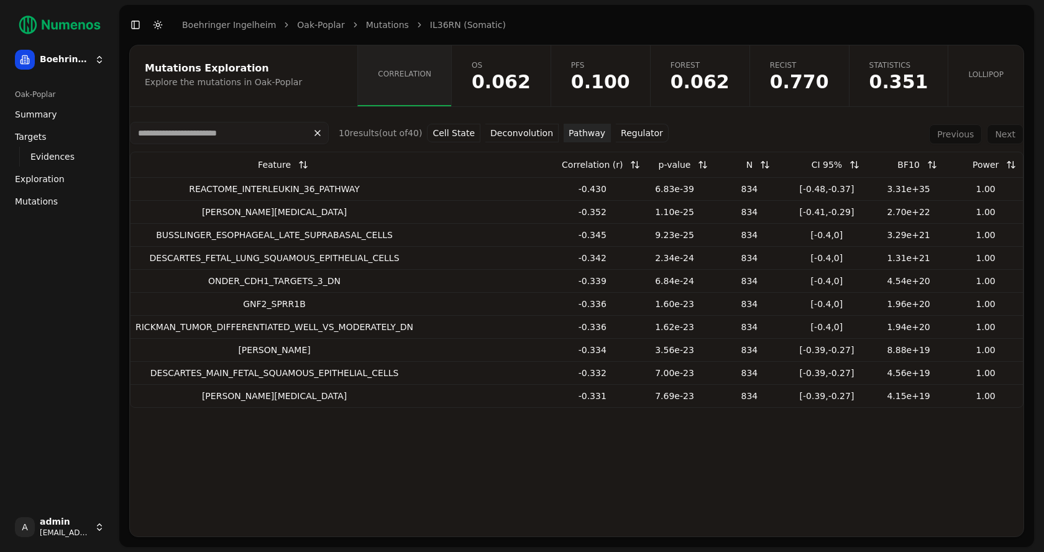
click at [631, 133] on button "Regulator" at bounding box center [642, 133] width 53 height 19
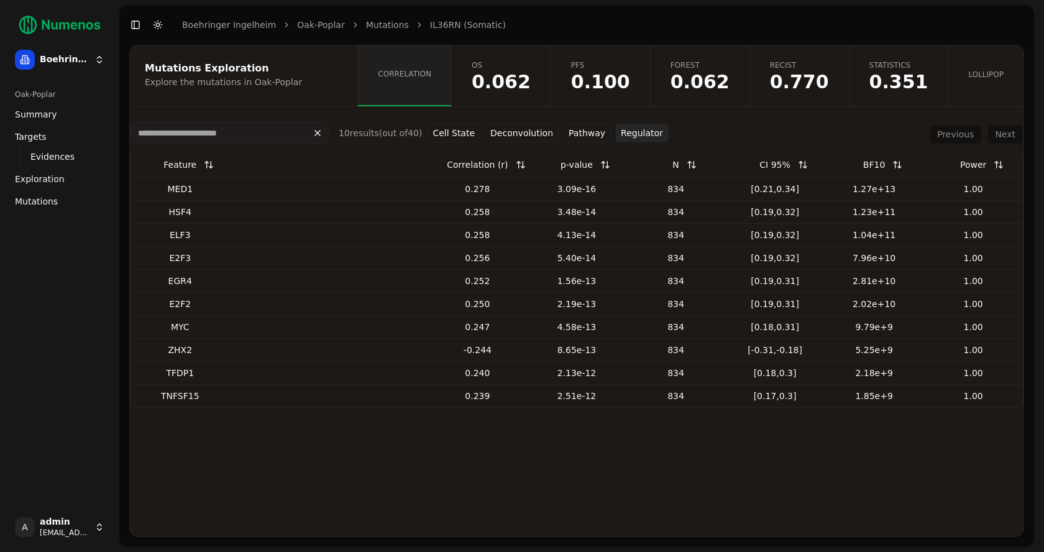
click at [587, 137] on button "Pathway" at bounding box center [587, 133] width 47 height 19
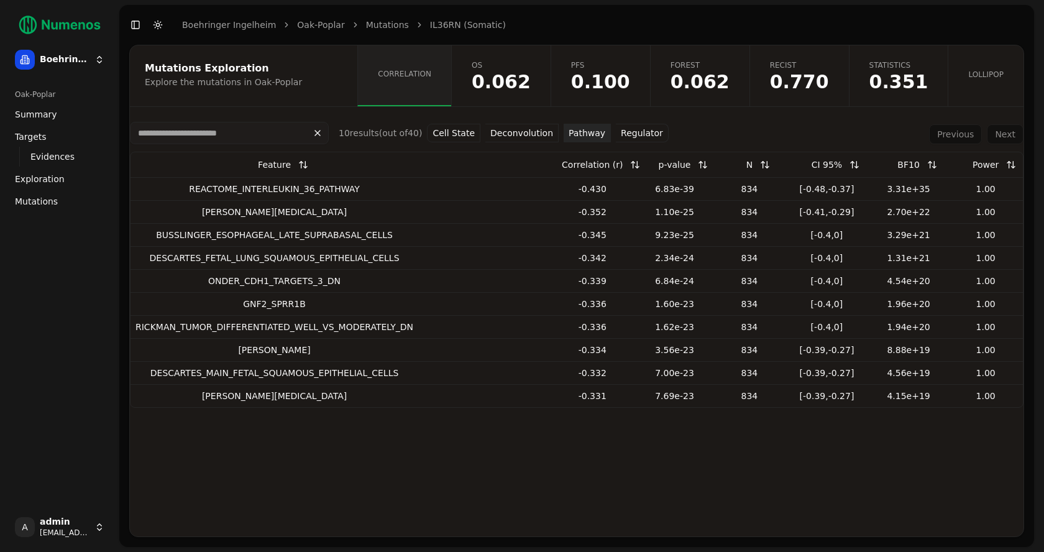
click at [534, 136] on button "Deconvolution" at bounding box center [521, 133] width 73 height 19
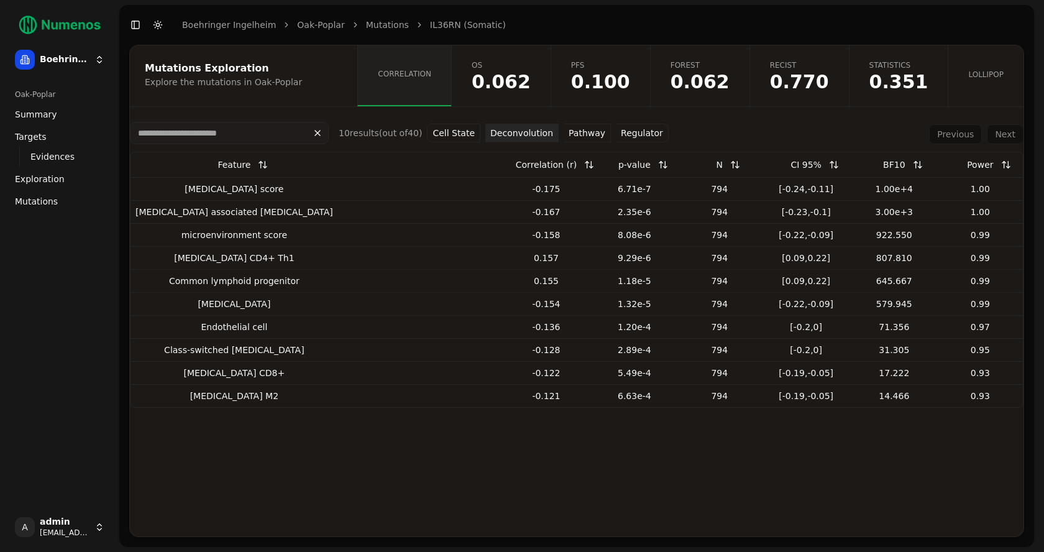
click at [469, 134] on button "Cell State" at bounding box center [453, 133] width 53 height 19
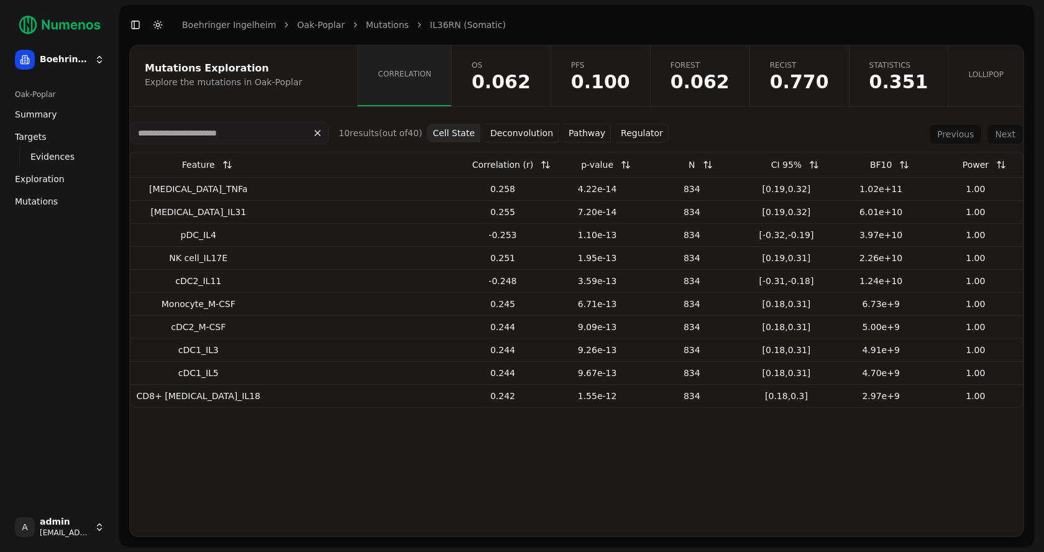
click at [522, 86] on span "0.062" at bounding box center [501, 82] width 59 height 19
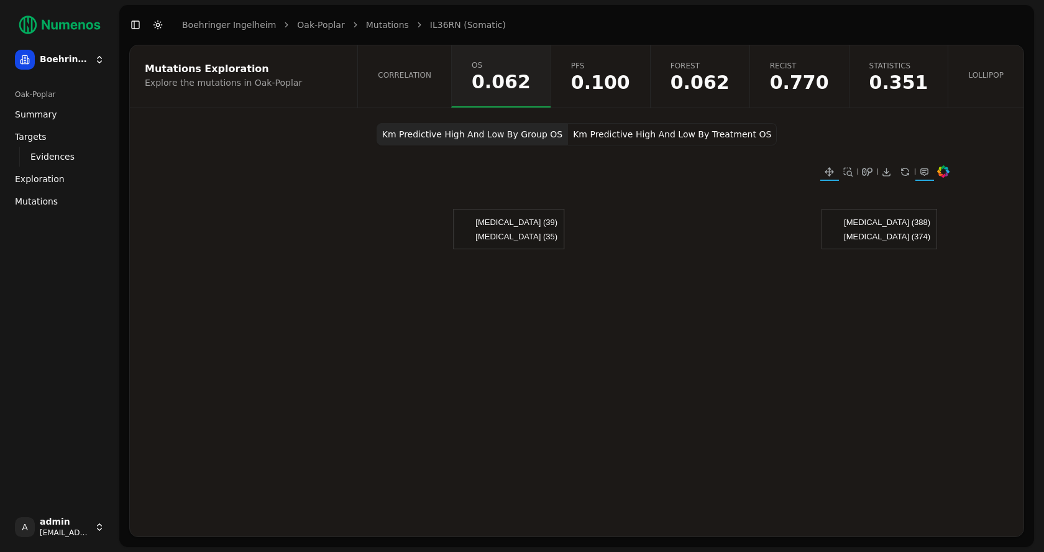
click at [710, 129] on button "Km Predictive High And Low By Treatment OS" at bounding box center [672, 134] width 209 height 22
click at [522, 136] on button "Km Predictive High And Low By Group OS" at bounding box center [472, 134] width 191 height 22
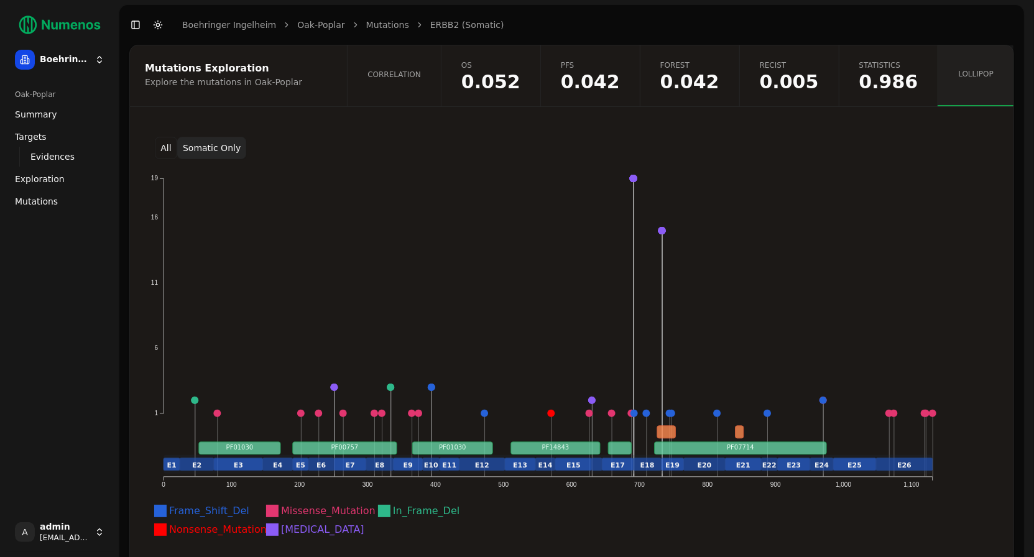
click at [56, 210] on link "Mutations" at bounding box center [59, 201] width 99 height 20
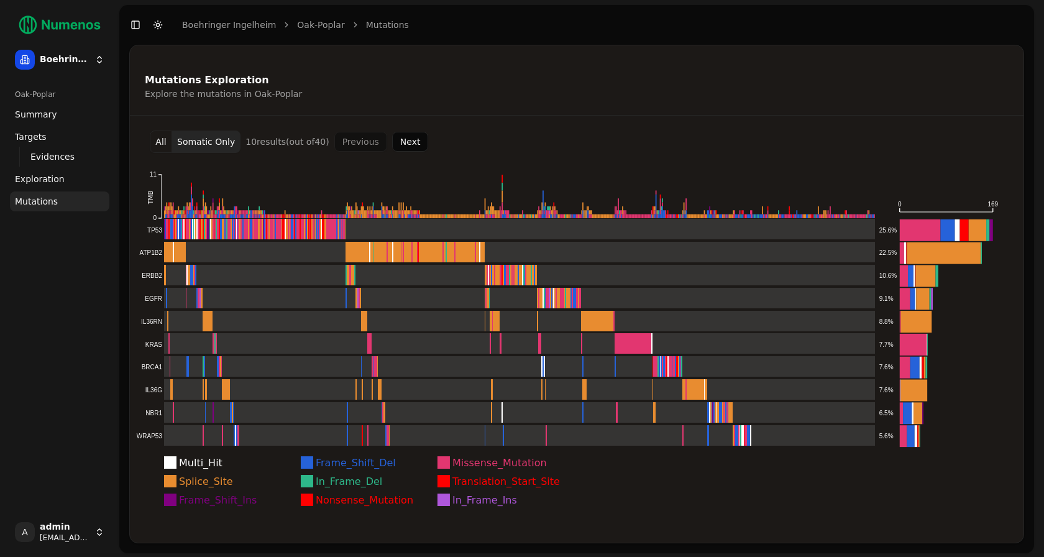
click at [410, 143] on button "Next" at bounding box center [410, 142] width 37 height 20
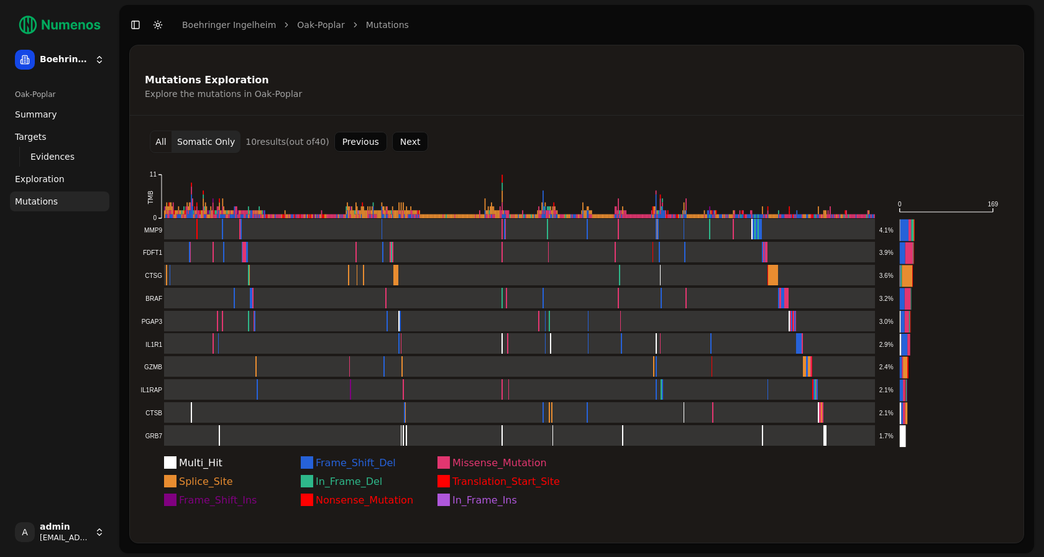
click at [410, 143] on button "Next" at bounding box center [410, 142] width 37 height 20
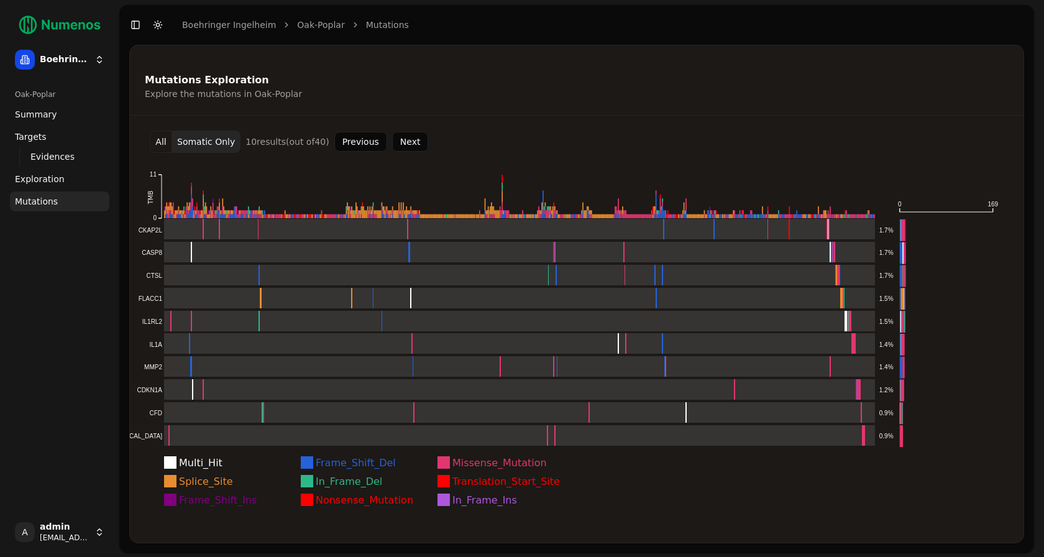
click at [410, 144] on button "Next" at bounding box center [410, 142] width 37 height 20
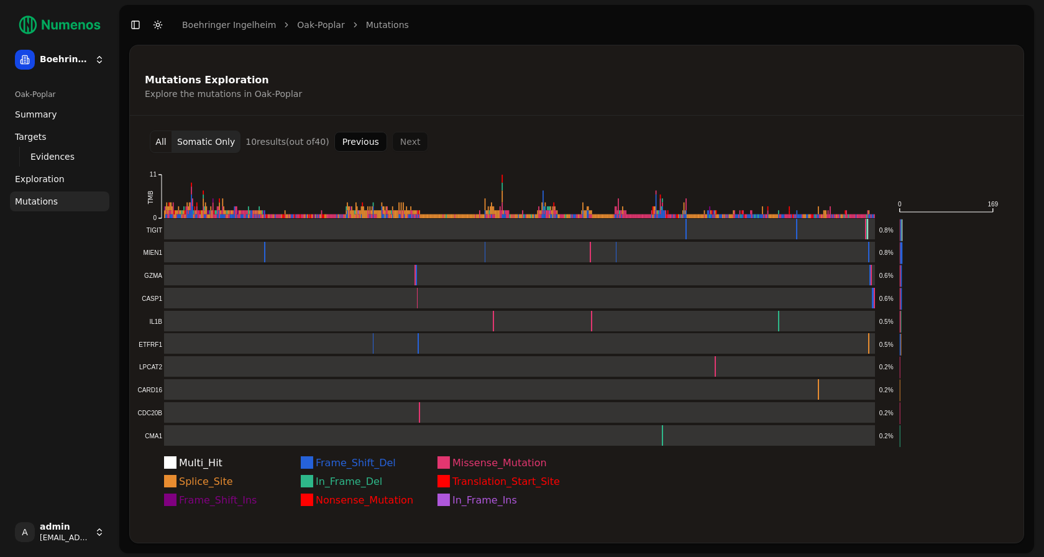
click at [410, 144] on div "Previous Next" at bounding box center [381, 142] width 94 height 20
click at [353, 134] on button "Previous" at bounding box center [360, 142] width 53 height 20
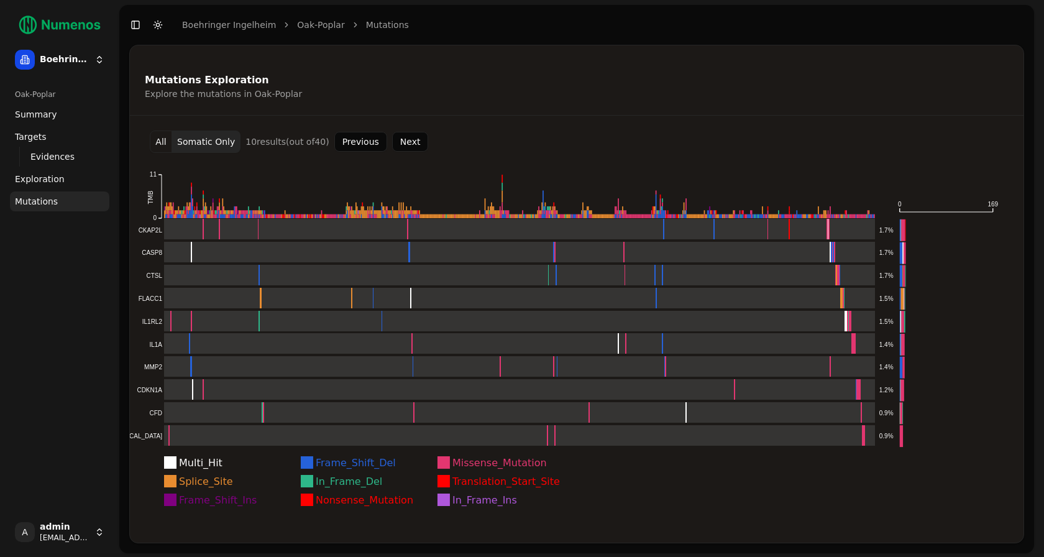
click at [349, 143] on button "Previous" at bounding box center [360, 142] width 53 height 20
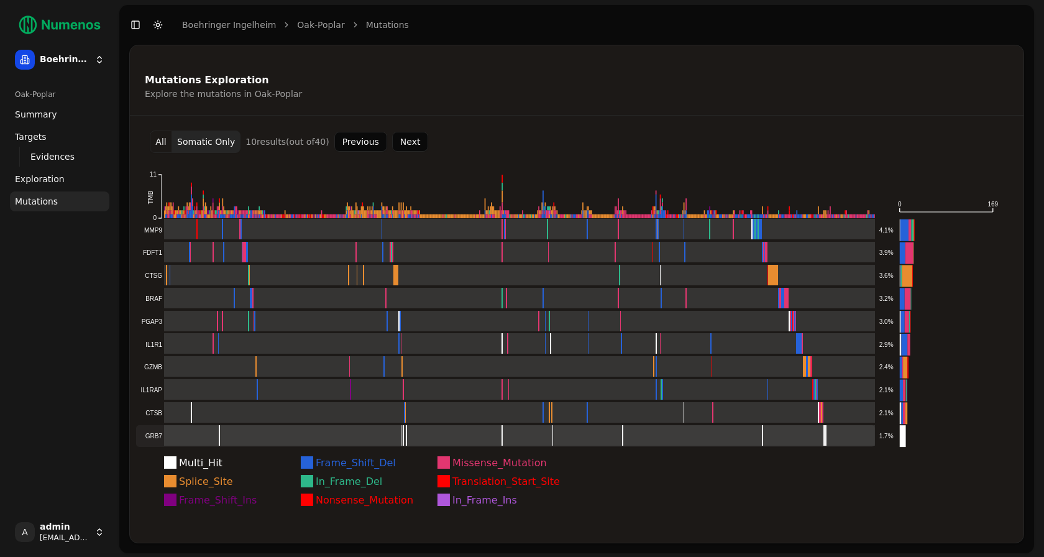
click at [219, 435] on rect at bounding box center [505, 436] width 739 height 22
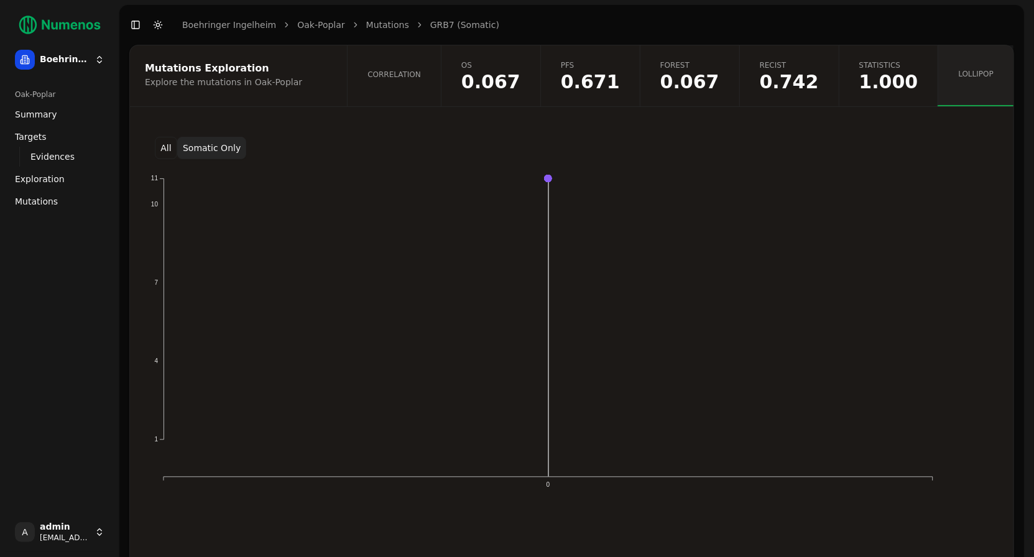
click at [441, 98] on link "Correlation" at bounding box center [394, 75] width 94 height 61
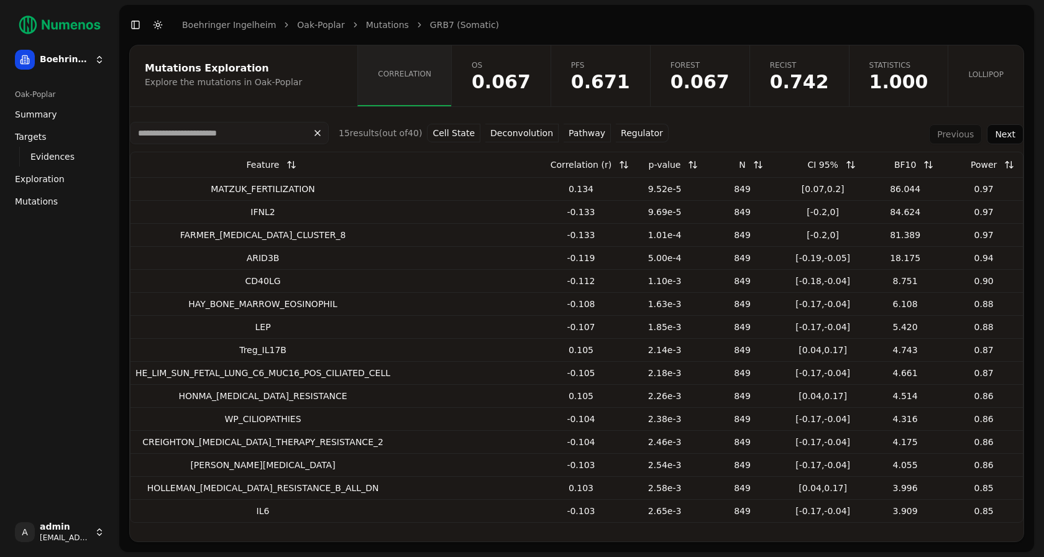
click at [580, 136] on button "Pathway" at bounding box center [587, 133] width 47 height 19
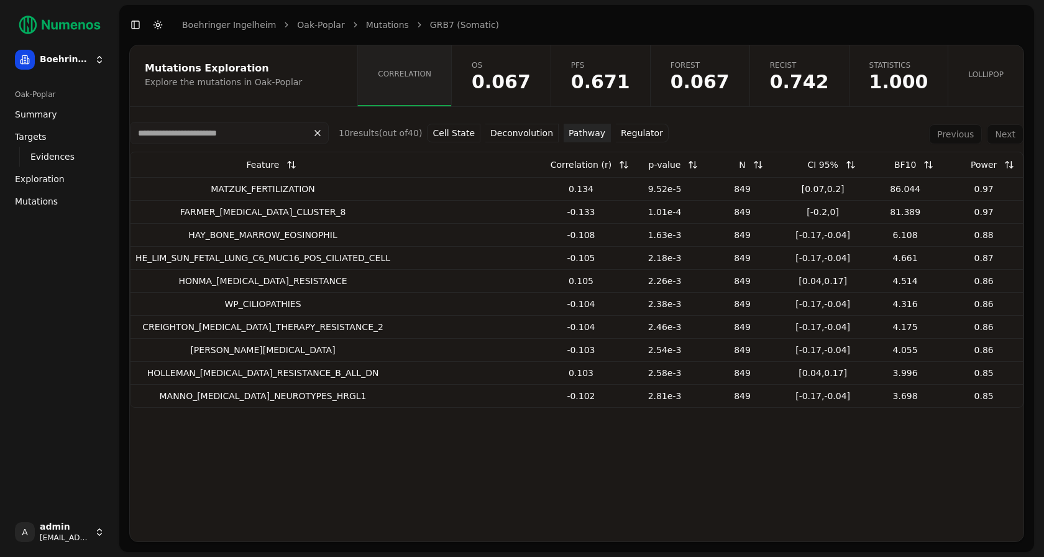
click at [374, 27] on link "Mutations" at bounding box center [387, 25] width 43 height 12
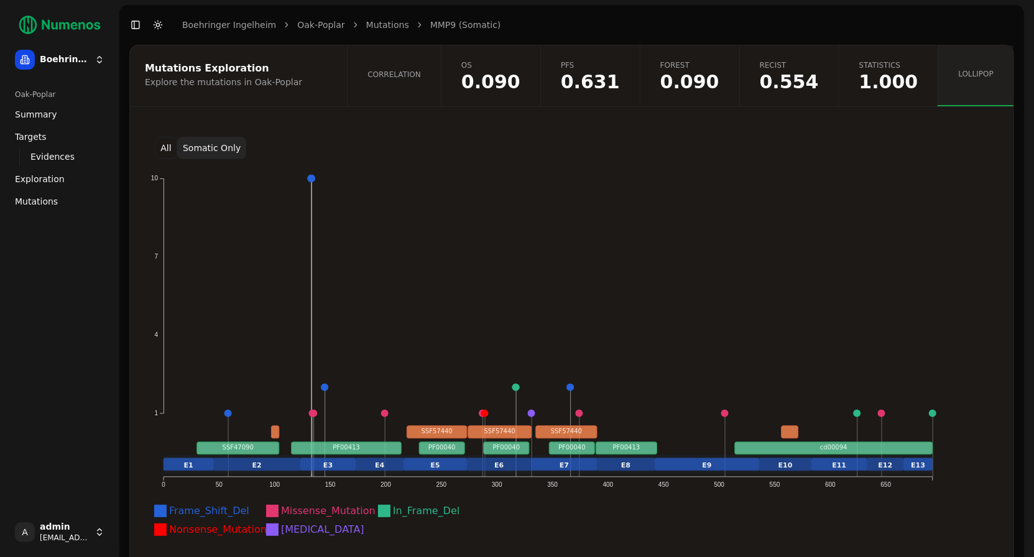
click at [416, 86] on link "Correlation" at bounding box center [394, 75] width 94 height 61
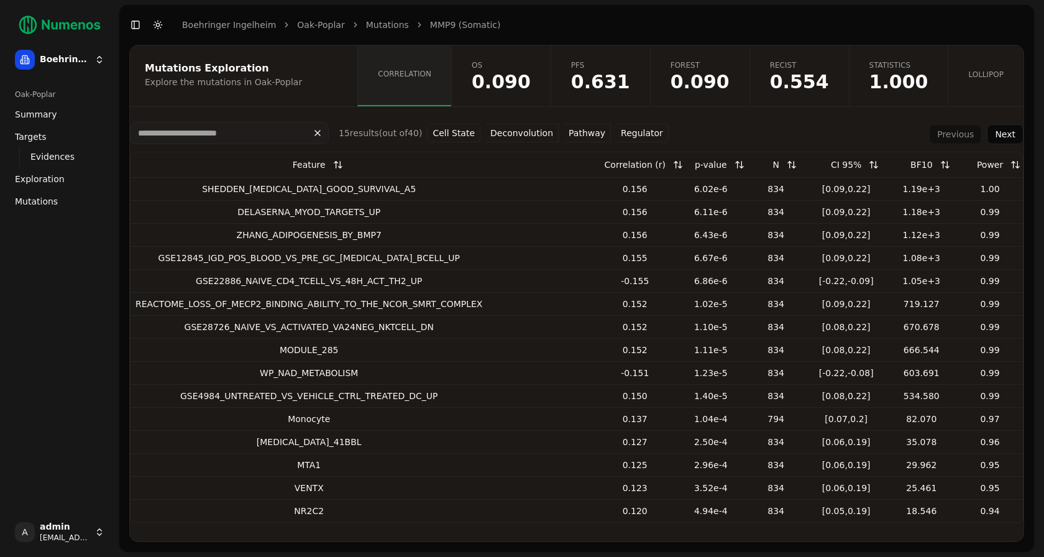
click at [574, 134] on button "Pathway" at bounding box center [587, 133] width 47 height 19
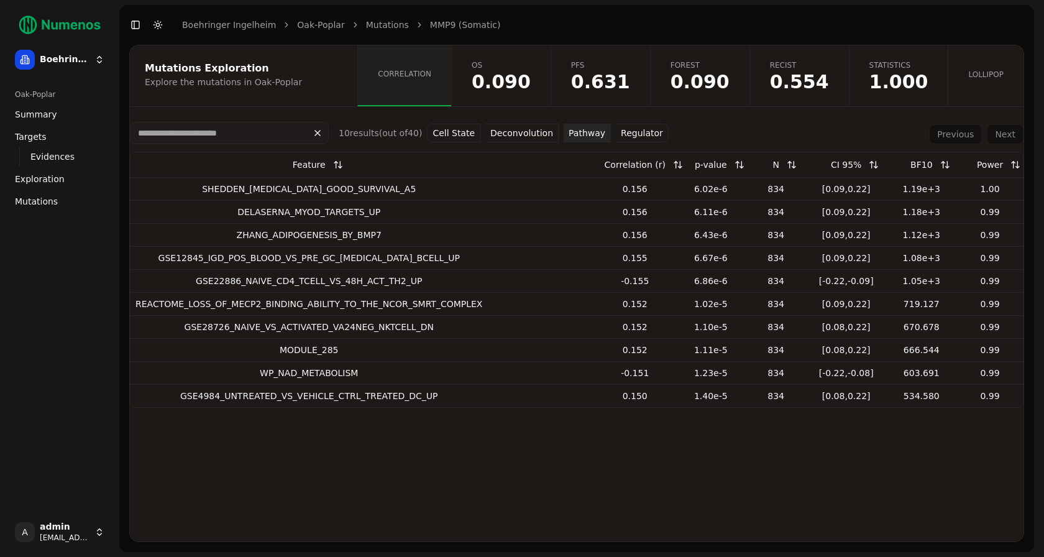
click at [528, 87] on span "0.090" at bounding box center [501, 82] width 59 height 19
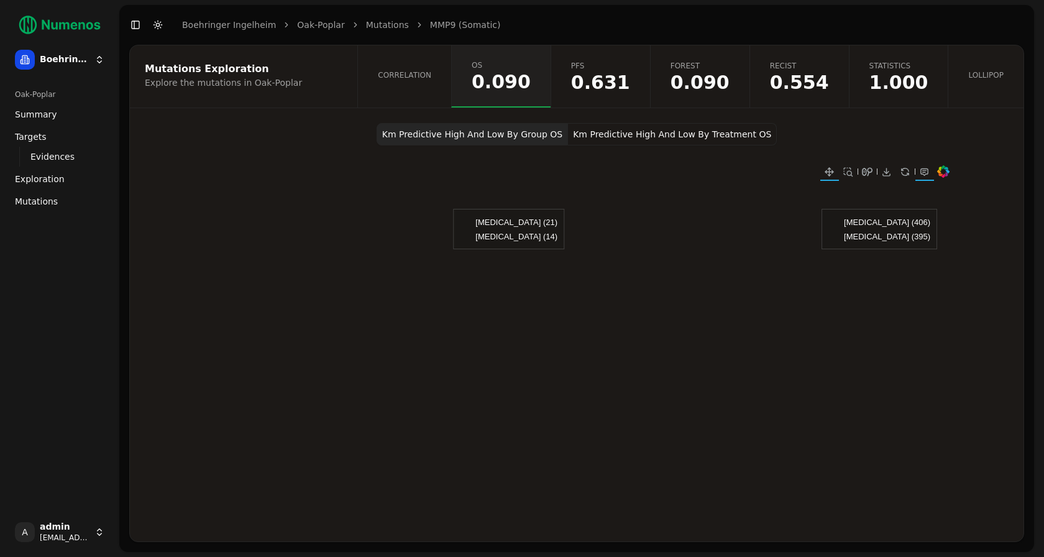
click at [430, 24] on link "MMP9 (Somatic)" at bounding box center [465, 25] width 71 height 12
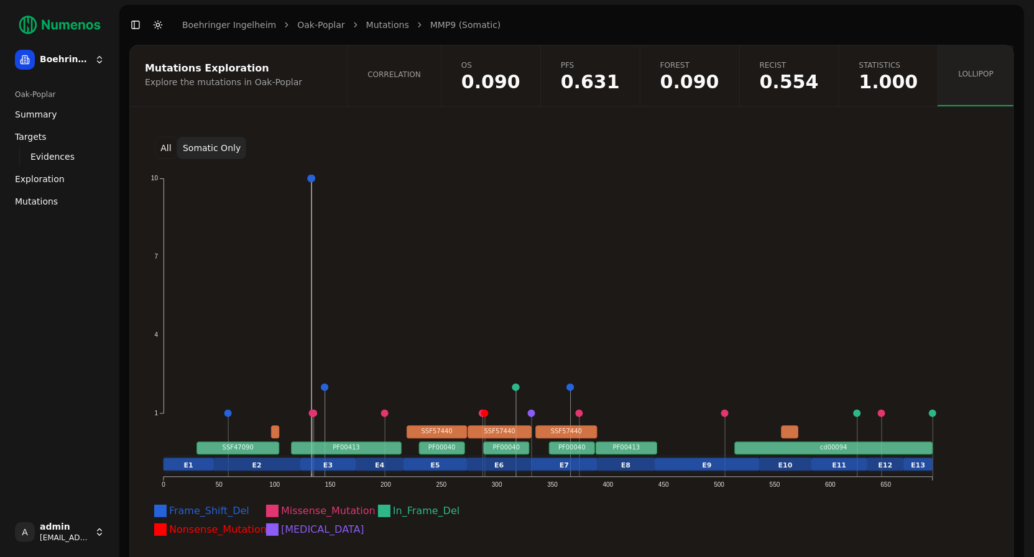
click at [421, 78] on span "Correlation" at bounding box center [393, 75] width 53 height 10
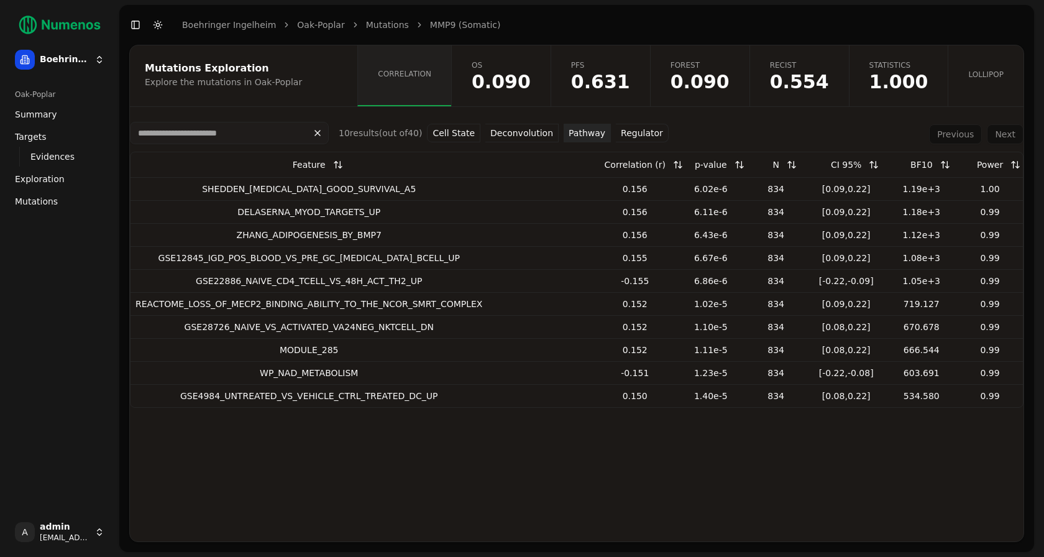
click at [577, 133] on button "Pathway" at bounding box center [587, 133] width 47 height 19
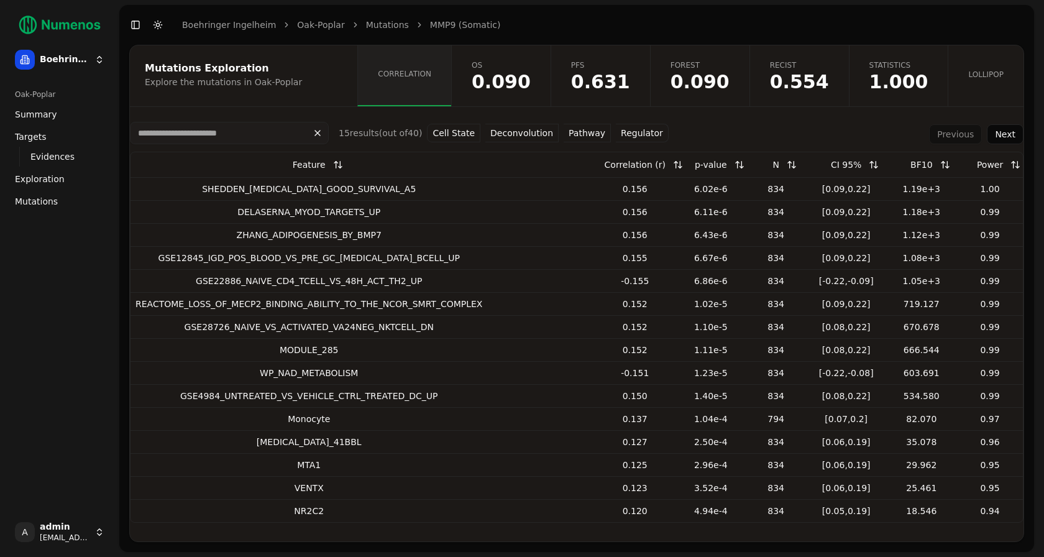
click at [577, 133] on button "Pathway" at bounding box center [587, 133] width 47 height 19
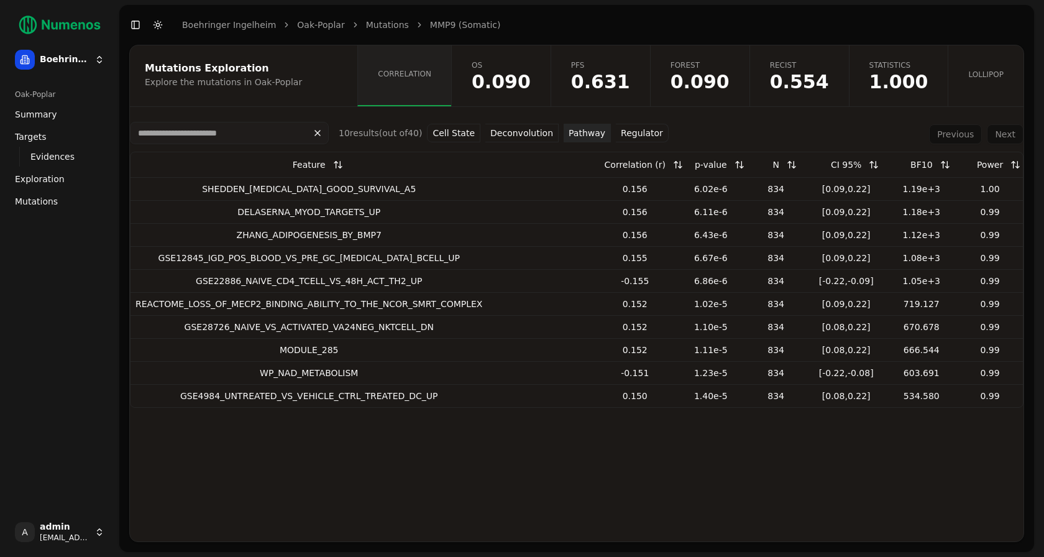
click at [525, 137] on button "Deconvolution" at bounding box center [521, 133] width 73 height 19
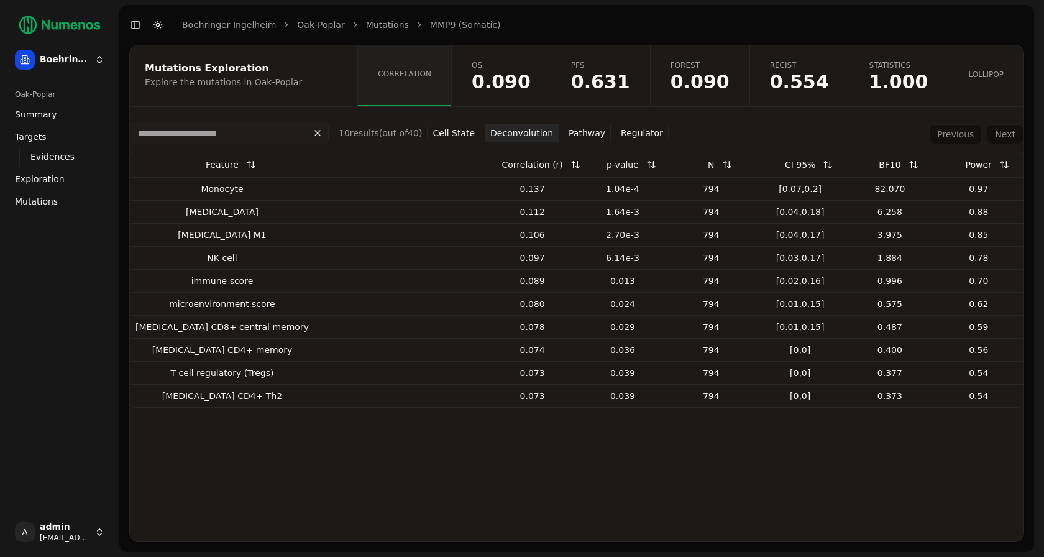
click at [629, 137] on button "Regulator" at bounding box center [642, 133] width 53 height 19
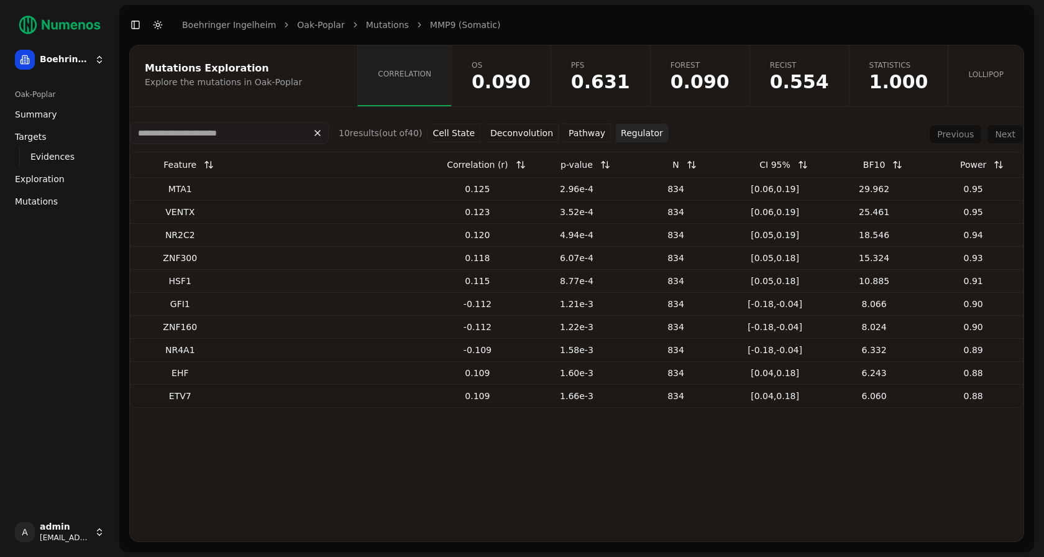
click at [379, 31] on div "Toggle Sidebar Toggle Dark Mode Boehringer Ingelheim Oak-Poplar Mutations MMP9 …" at bounding box center [314, 24] width 391 height 17
click at [384, 27] on link "Mutations" at bounding box center [387, 25] width 43 height 12
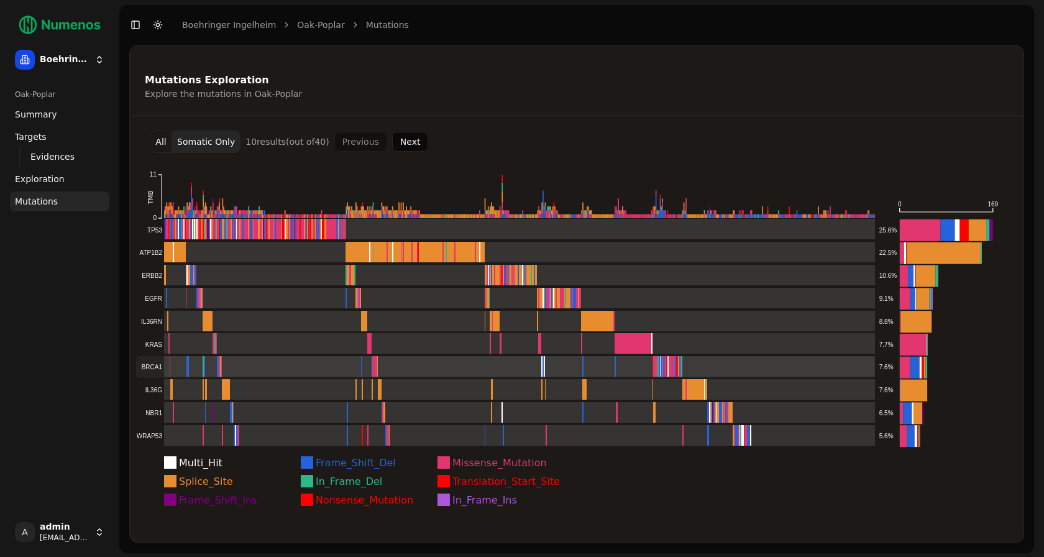
click at [379, 363] on rect at bounding box center [505, 367] width 739 height 22
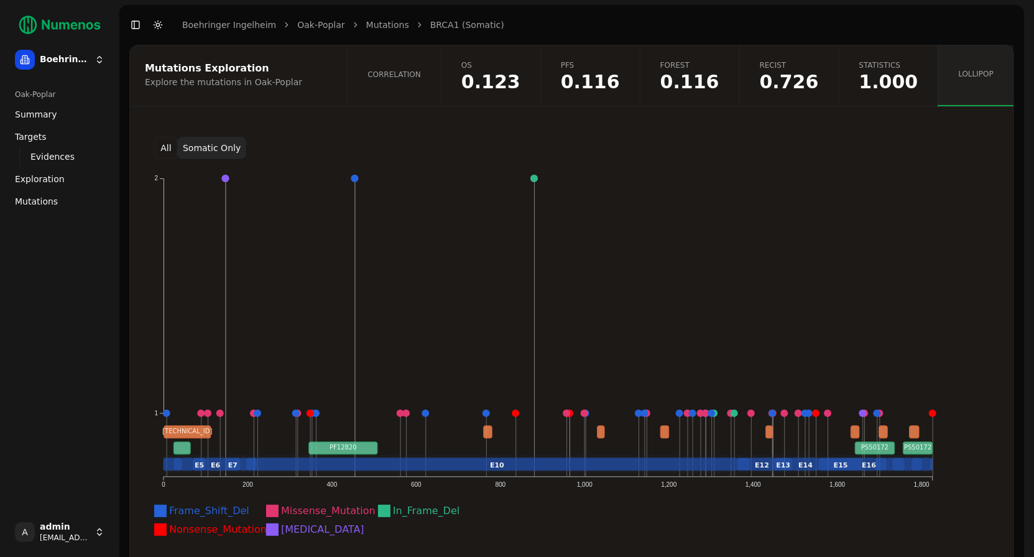
click at [421, 71] on span "Correlation" at bounding box center [393, 75] width 53 height 10
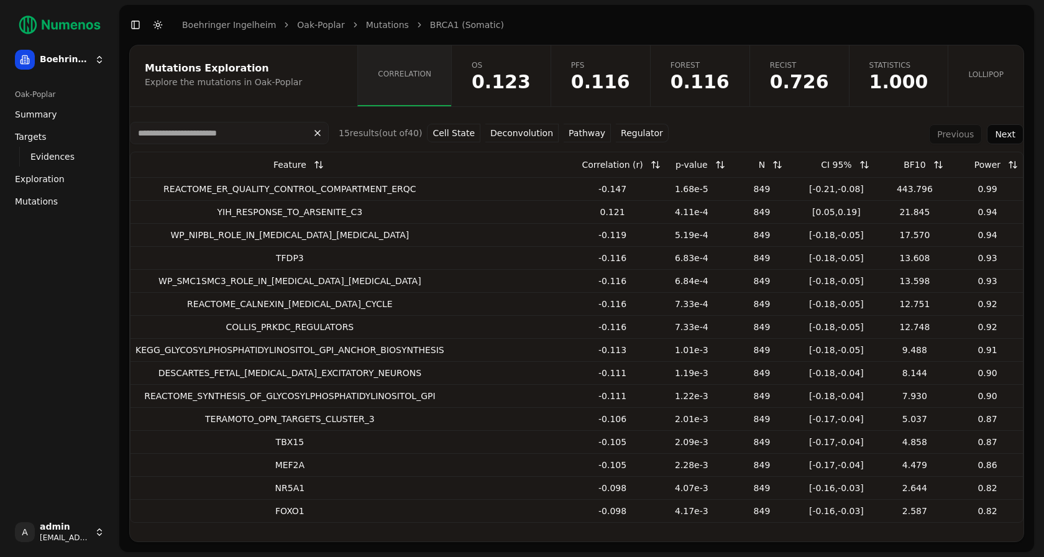
click at [575, 133] on button "Pathway" at bounding box center [587, 133] width 47 height 19
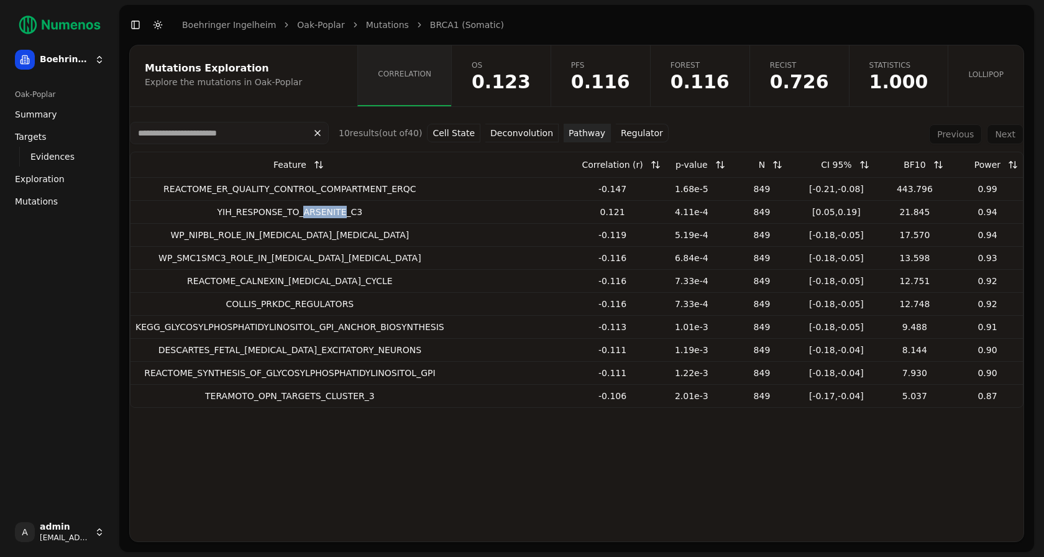
drag, startPoint x: 310, startPoint y: 212, endPoint x: 350, endPoint y: 211, distance: 39.8
click at [351, 211] on div "YIH_RESPONSE_TO_ARSENITE_C3" at bounding box center [290, 212] width 309 height 12
copy div "ARSENITE"
click at [320, 24] on link "Oak-Poplar" at bounding box center [320, 25] width 47 height 12
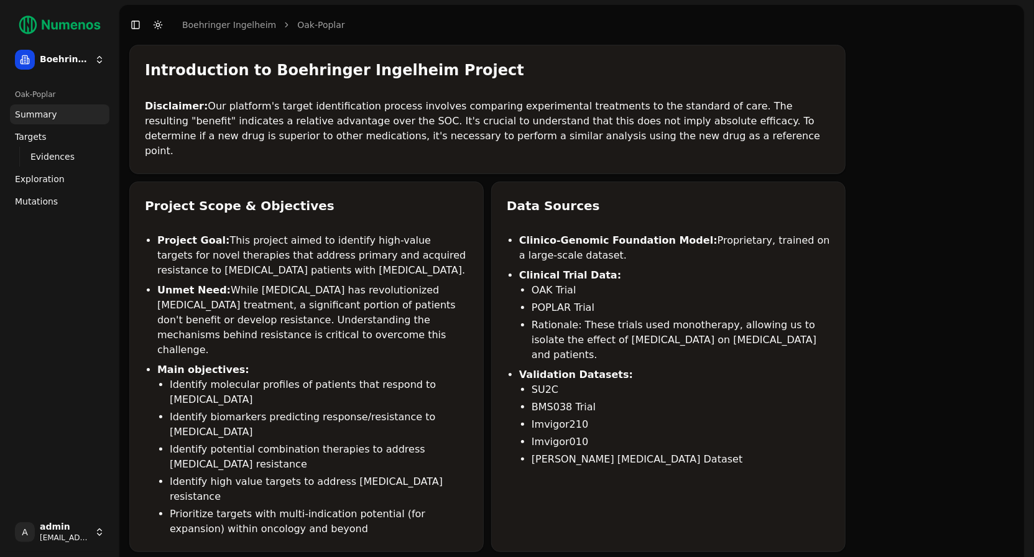
click at [40, 196] on span "Mutations" at bounding box center [36, 201] width 43 height 12
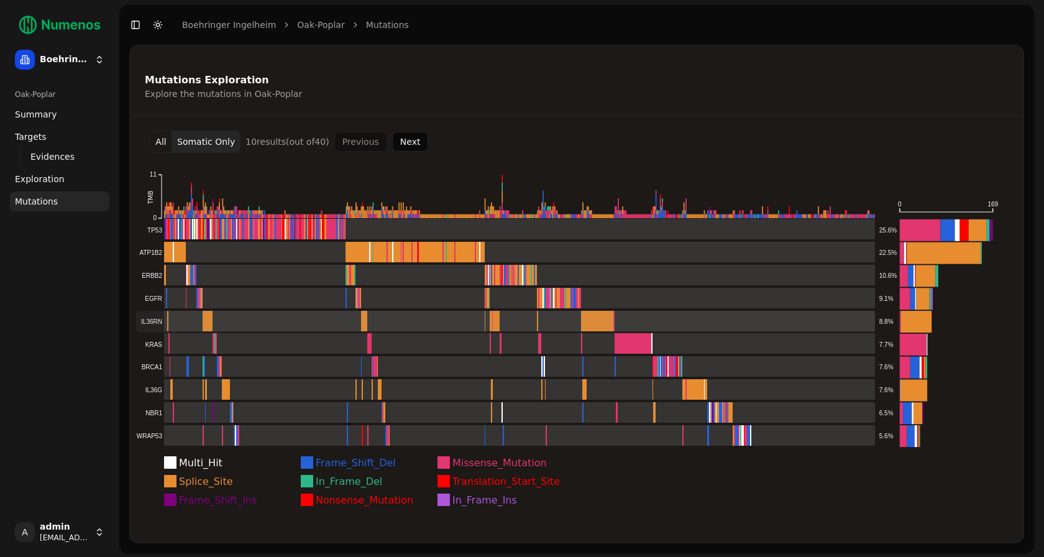
click at [333, 329] on rect at bounding box center [505, 322] width 739 height 22
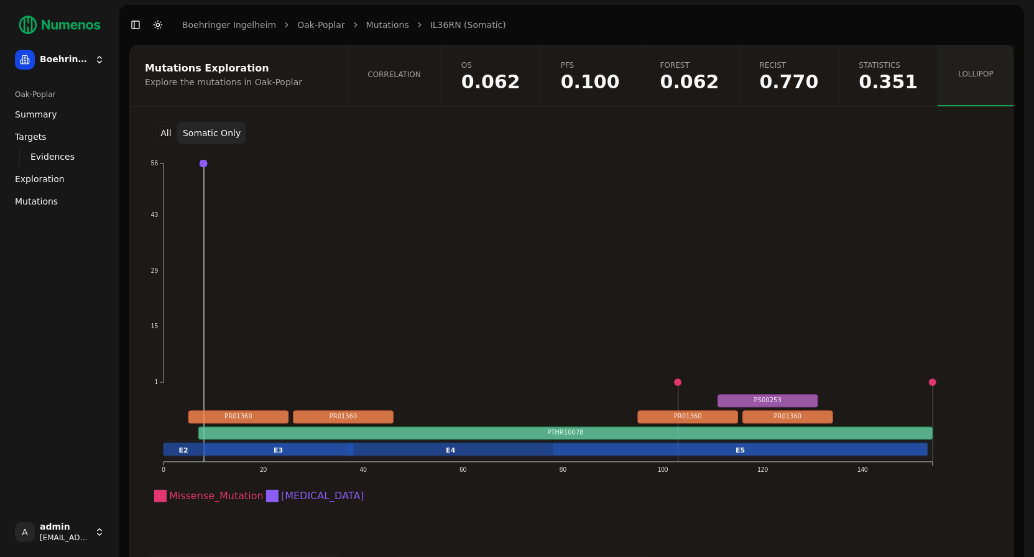
scroll to position [12, 0]
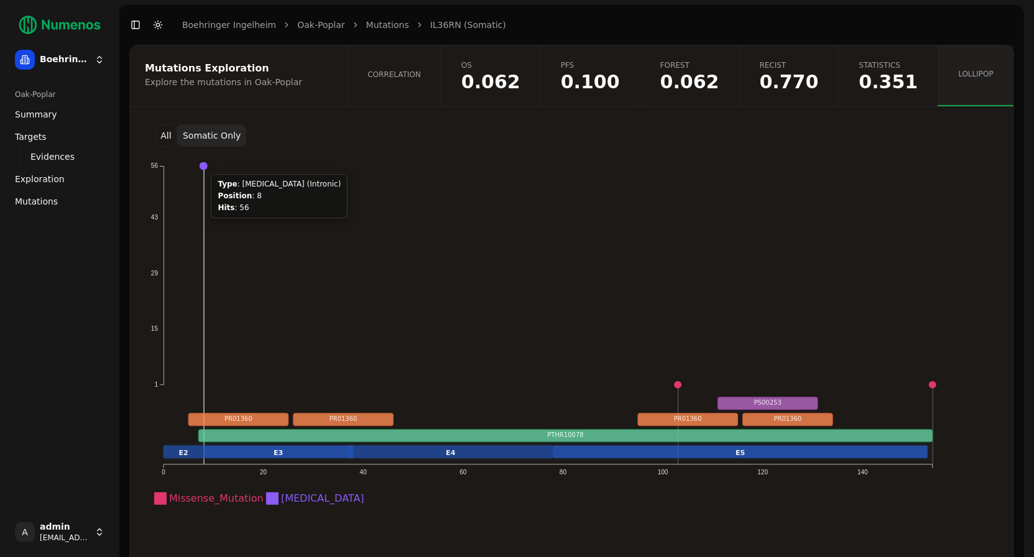
click at [203, 166] on circle at bounding box center [203, 165] width 7 height 7
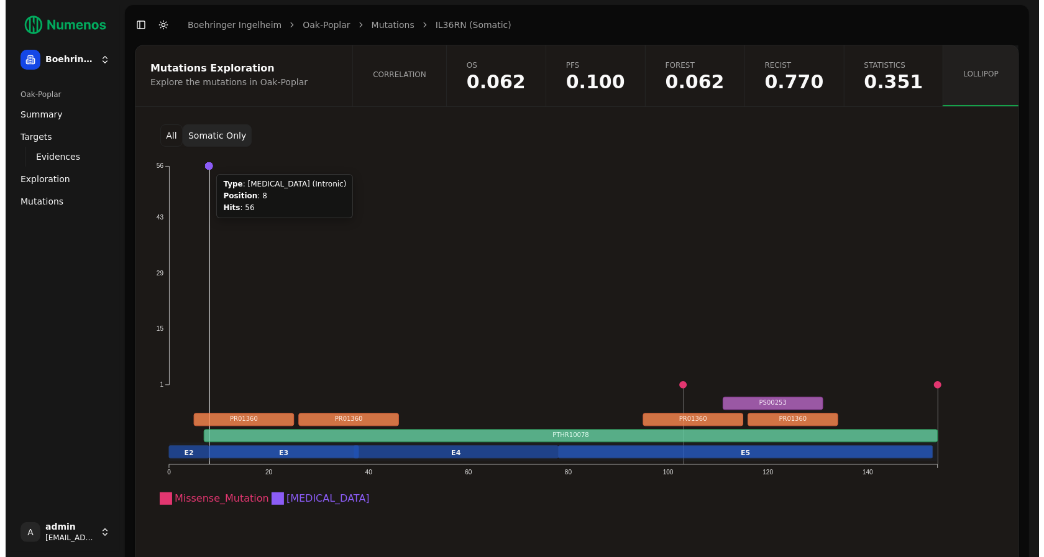
scroll to position [137, 0]
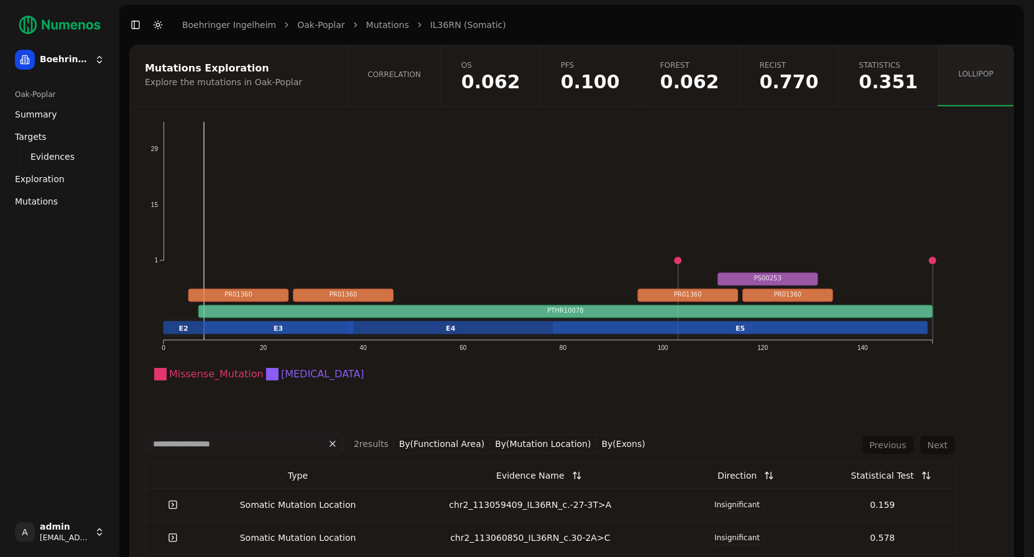
click at [572, 532] on div "chr2_113060850_IL36RN_c.30-2A>C" at bounding box center [530, 537] width 259 height 12
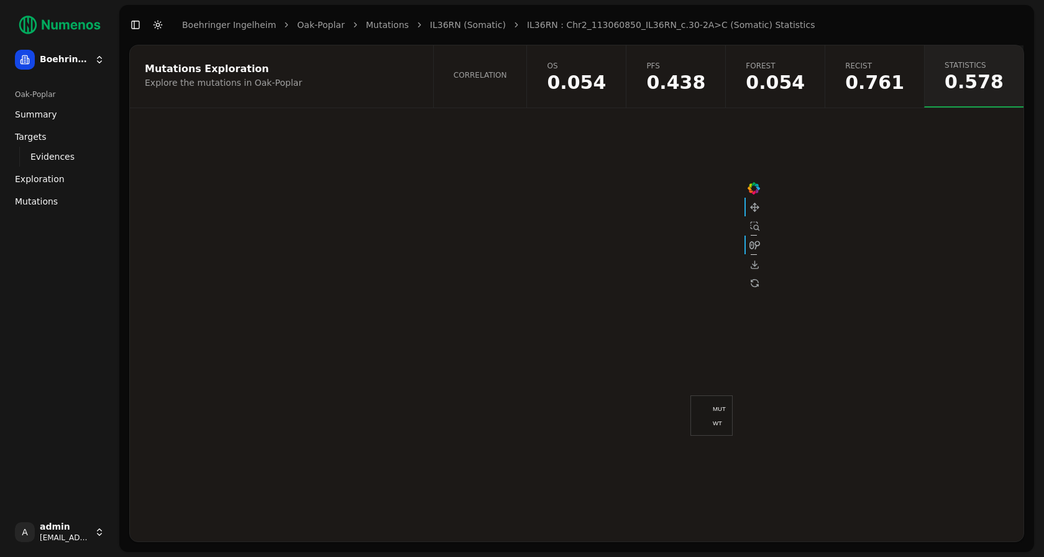
click at [507, 78] on span "Correlation" at bounding box center [480, 75] width 53 height 10
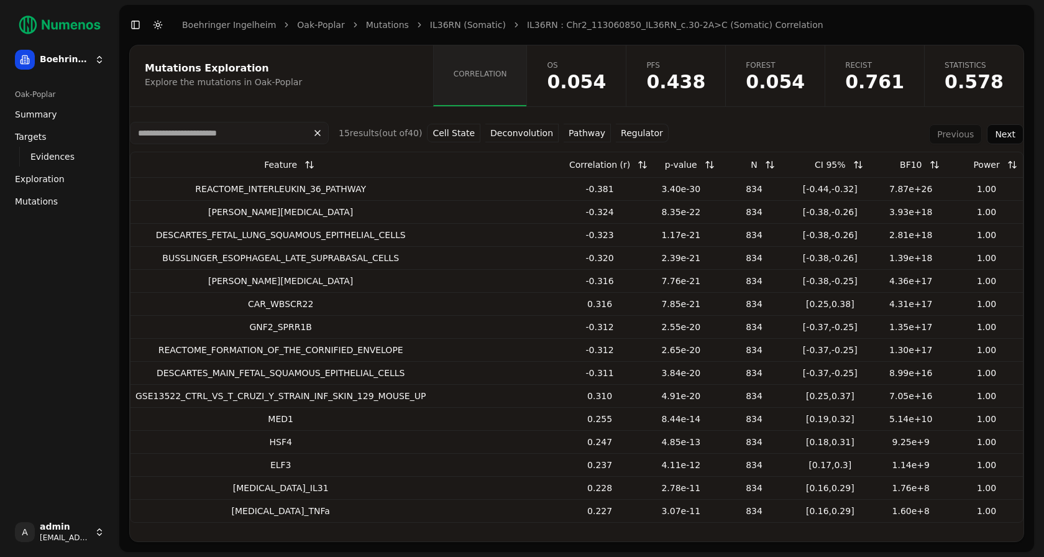
click at [592, 85] on span "0.054" at bounding box center [576, 82] width 59 height 19
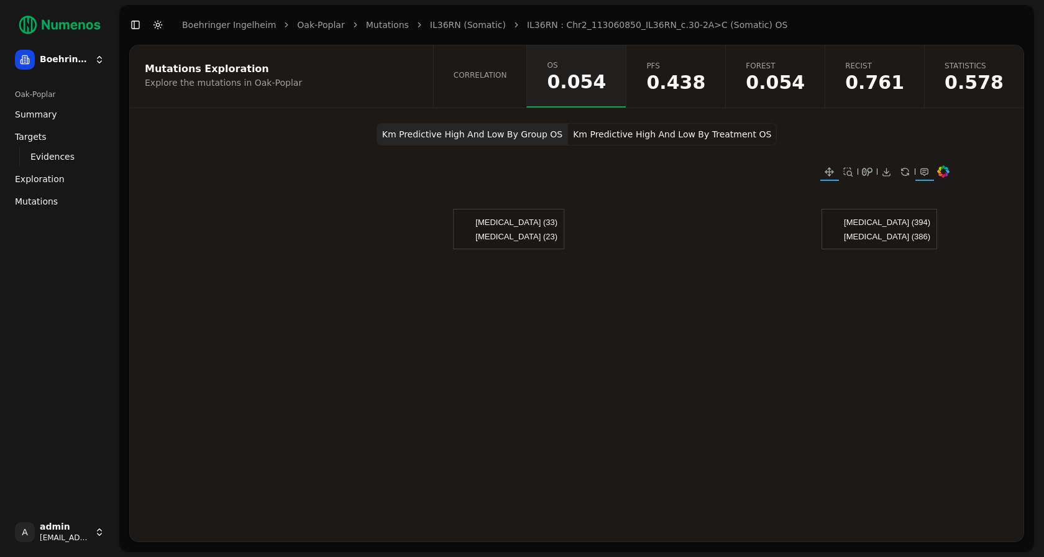
click at [595, 140] on button "Km Predictive High And Low By Treatment OS" at bounding box center [672, 134] width 209 height 22
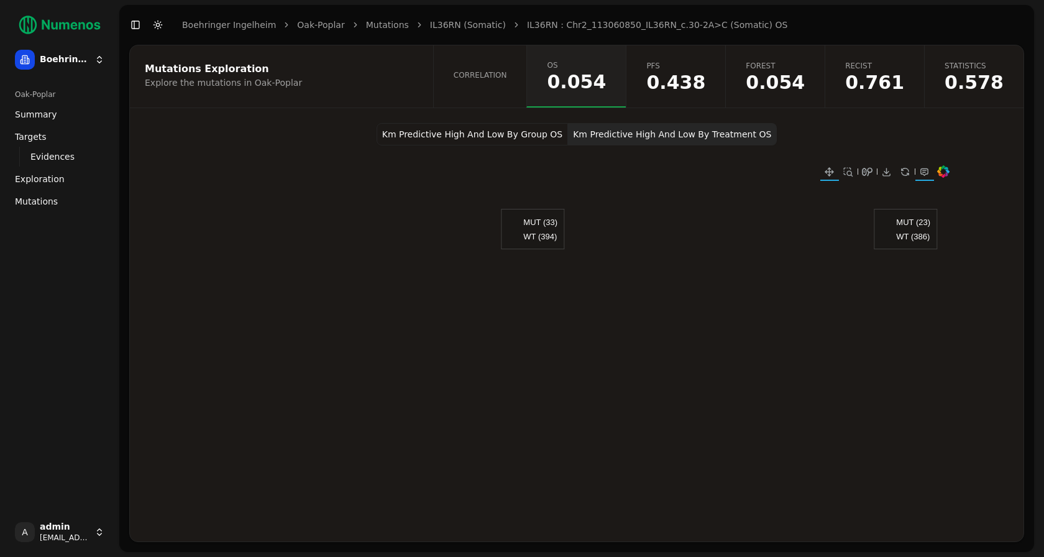
click at [448, 29] on link "IL36RN (Somatic)" at bounding box center [468, 25] width 76 height 12
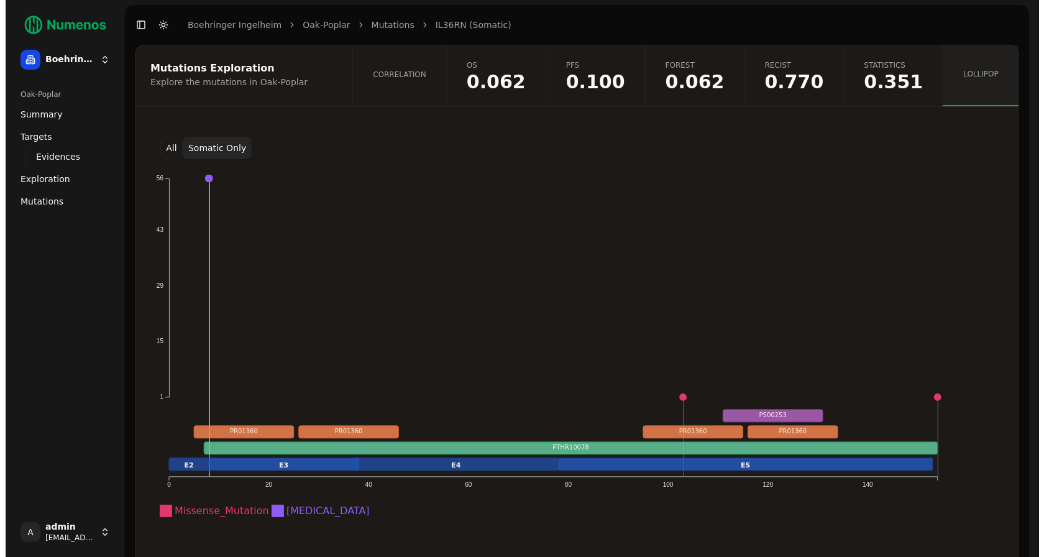
scroll to position [137, 0]
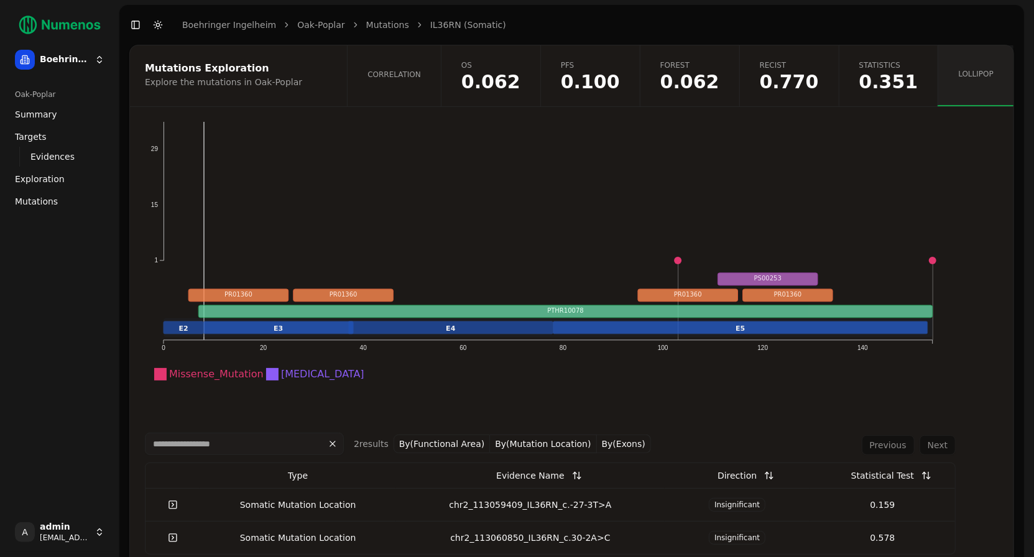
click at [678, 252] on icon "Missense_Mutation Intron 1 15 29 43 56 0 20 40 60 80 100 120 140 E2 E3 E4 E5 PT…" at bounding box center [548, 224] width 806 height 385
click at [675, 262] on icon "Missense_Mutation Intron 1 15 29 43 56 0 20 40 60 80 100 120 140 E2 E3 E4 E5 PT…" at bounding box center [548, 224] width 806 height 385
click at [44, 196] on span "Mutations" at bounding box center [36, 201] width 43 height 12
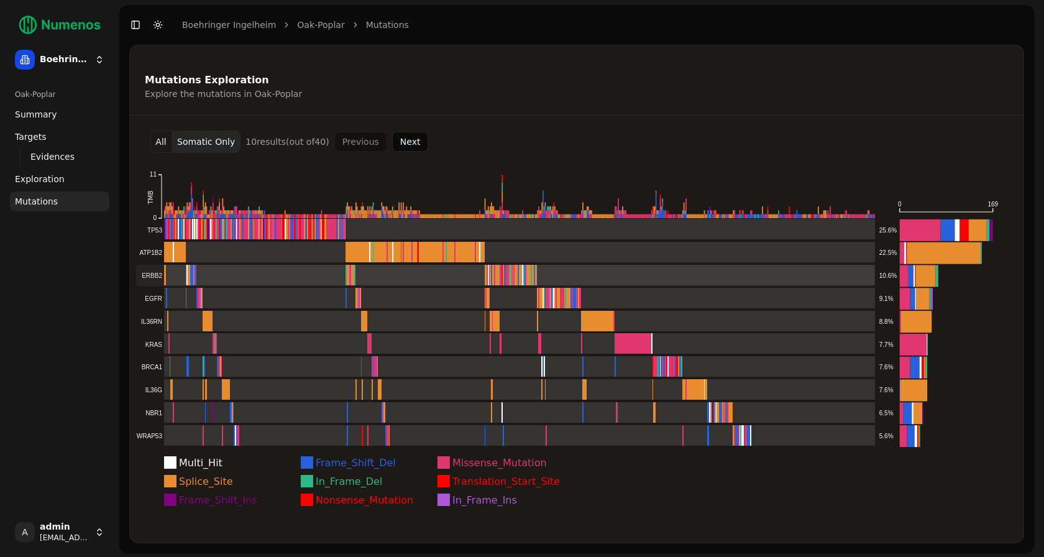
click at [406, 272] on rect at bounding box center [505, 276] width 739 height 22
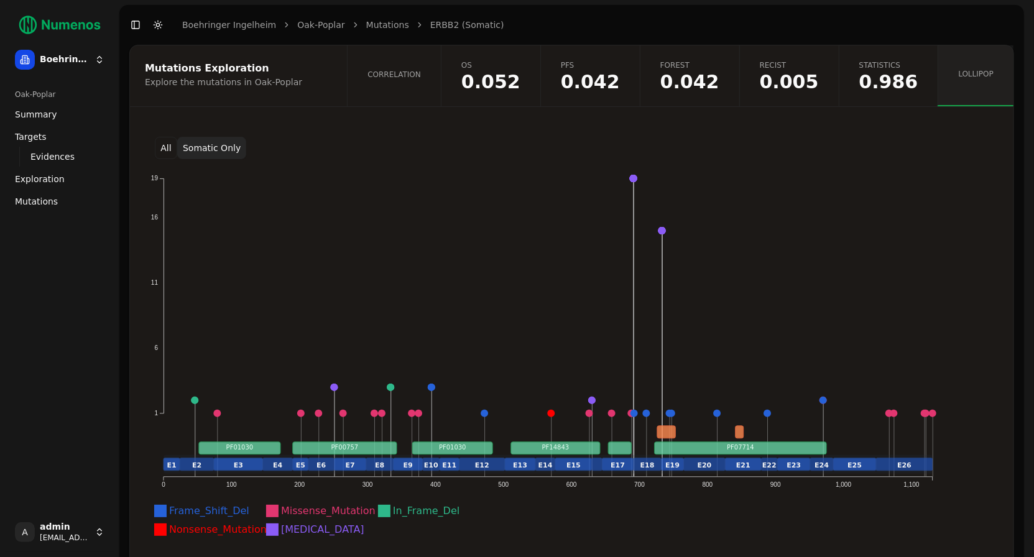
click at [421, 86] on link "Correlation" at bounding box center [394, 75] width 94 height 61
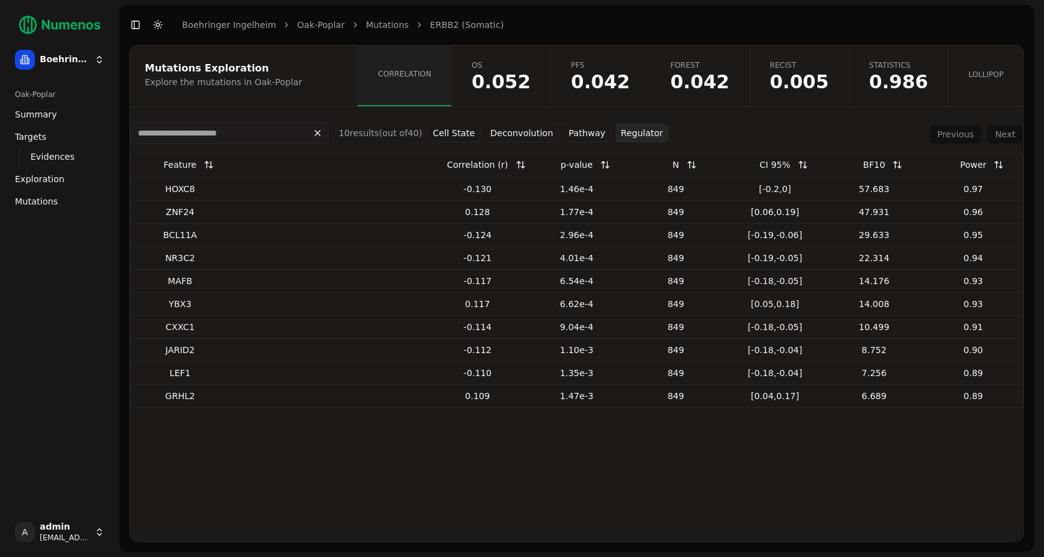
click at [576, 132] on button "Pathway" at bounding box center [587, 133] width 47 height 19
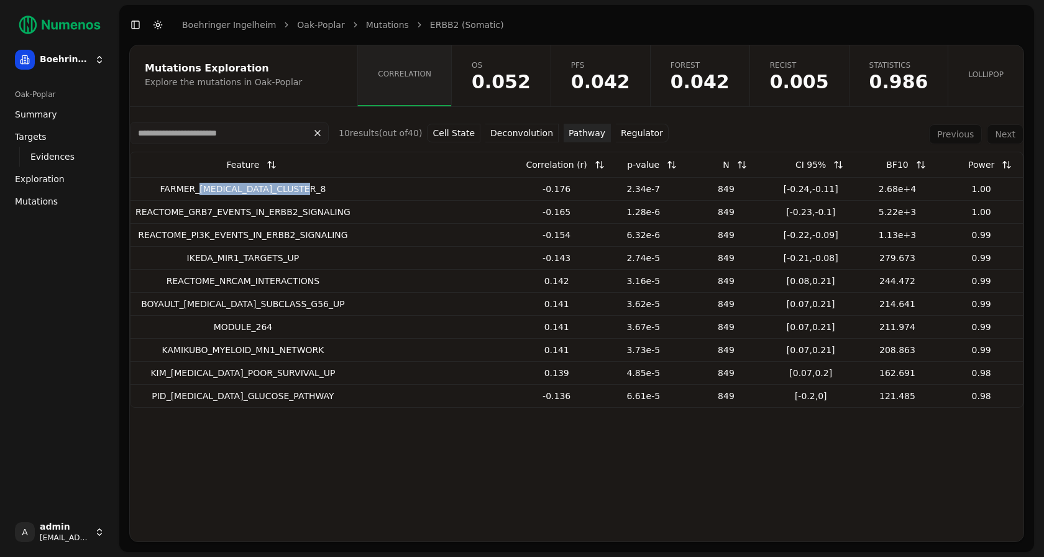
drag, startPoint x: 310, startPoint y: 189, endPoint x: 197, endPoint y: 190, distance: 113.1
click at [197, 190] on div "FARMER_[MEDICAL_DATA]_CLUSTER_8" at bounding box center [243, 189] width 215 height 12
drag, startPoint x: 188, startPoint y: 211, endPoint x: 331, endPoint y: 209, distance: 143.6
click at [331, 209] on div "REACTOME_GRB7_EVENTS_IN_ERBB2_SIGNALING" at bounding box center [243, 212] width 215 height 12
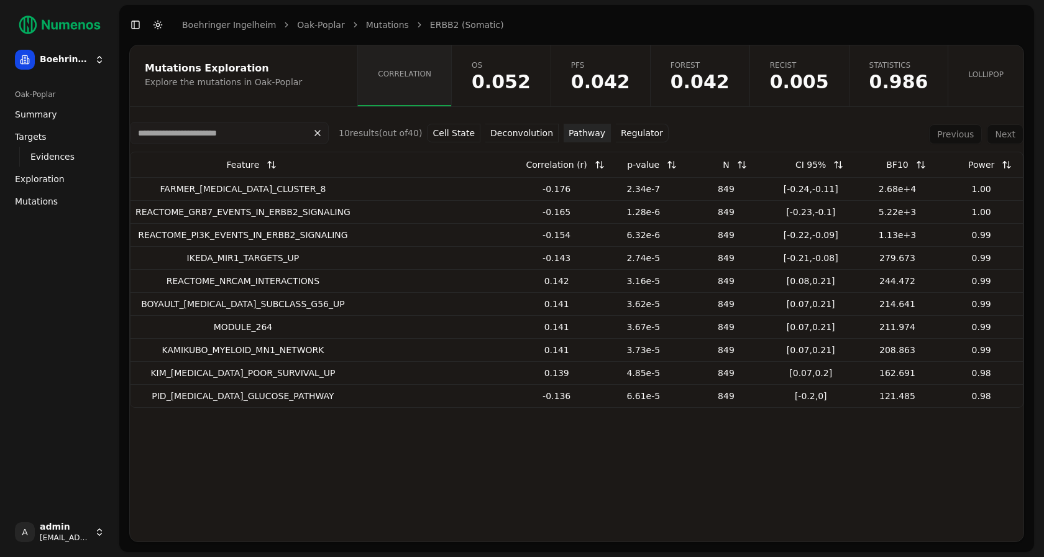
click at [165, 213] on div "REACTOME_GRB7_EVENTS_IN_ERBB2_SIGNALING" at bounding box center [243, 212] width 215 height 12
copy div "REACTOME_GRB7_EVENTS_IN_ERBB2_SIGNALING"
